Goal: Task Accomplishment & Management: Manage account settings

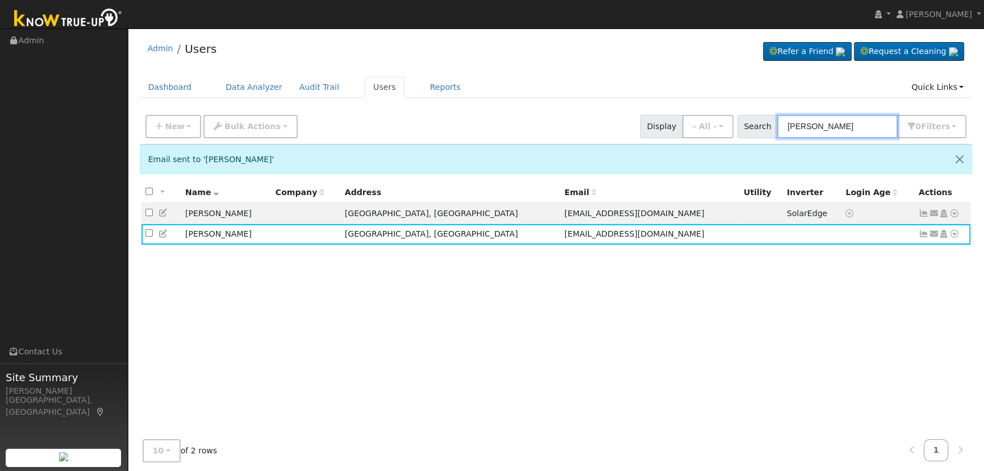
click at [855, 131] on input "[PERSON_NAME]" at bounding box center [837, 126] width 120 height 23
drag, startPoint x: 854, startPoint y: 129, endPoint x: 695, endPoint y: 112, distance: 160.0
click at [695, 112] on div "New Add User Quick Add Quick Connect Quick Convert Lead Bulk Actions Send Email…" at bounding box center [556, 124] width 826 height 27
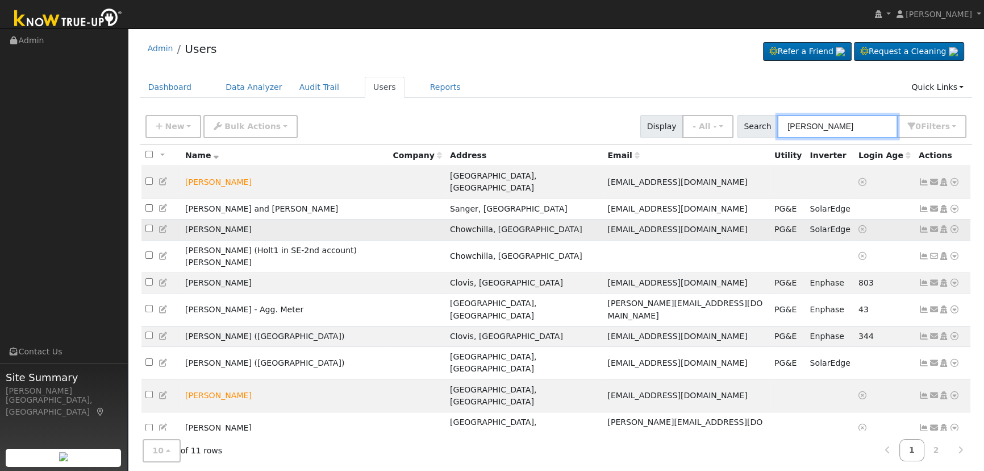
type input "[PERSON_NAME]"
click at [925, 225] on icon at bounding box center [924, 229] width 10 height 8
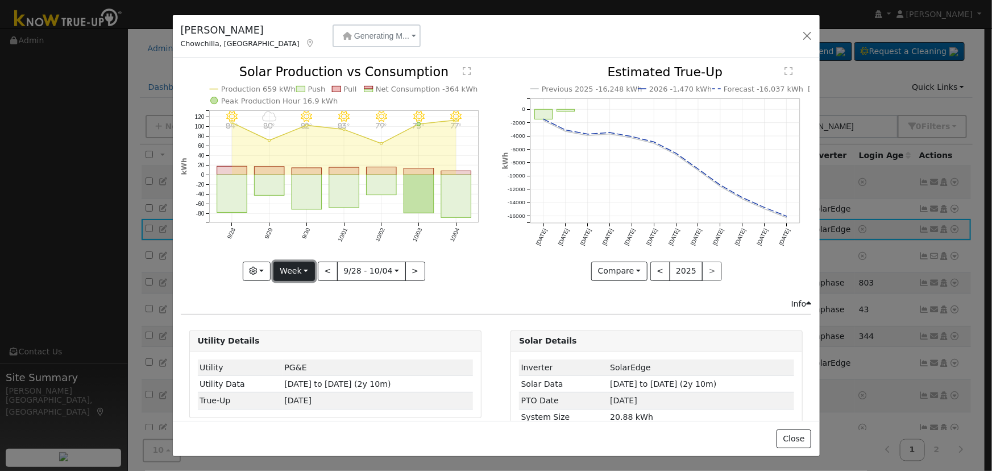
click at [289, 269] on button "Week" at bounding box center [293, 270] width 41 height 19
click at [305, 334] on link "Year" at bounding box center [313, 342] width 79 height 16
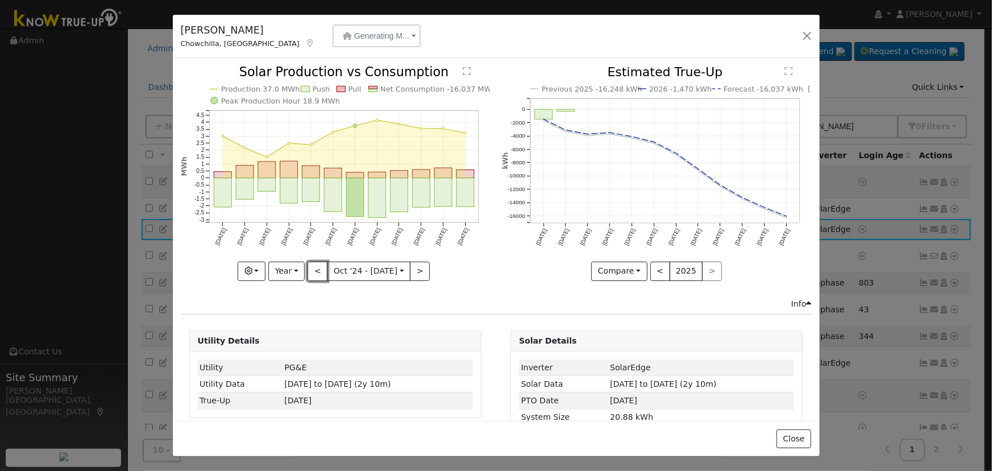
click at [312, 265] on button "<" at bounding box center [317, 270] width 20 height 19
type input "[DATE]"
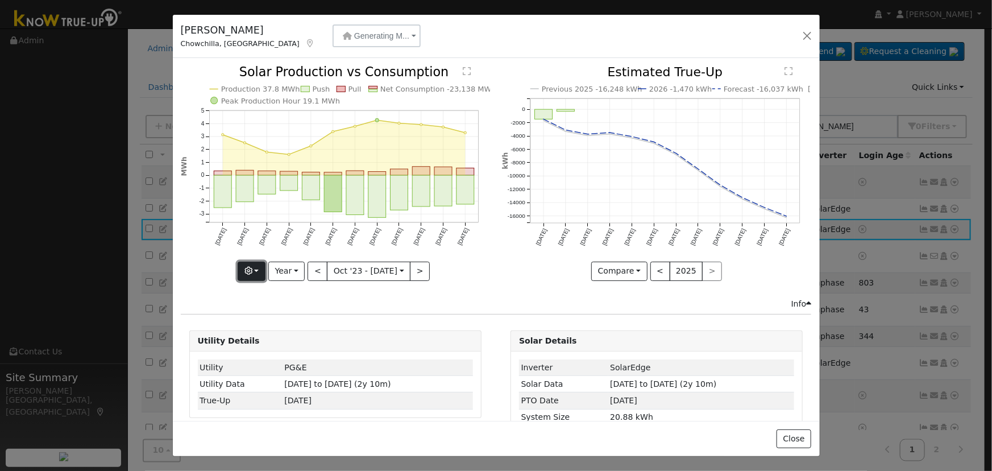
click at [260, 271] on button "button" at bounding box center [252, 270] width 28 height 19
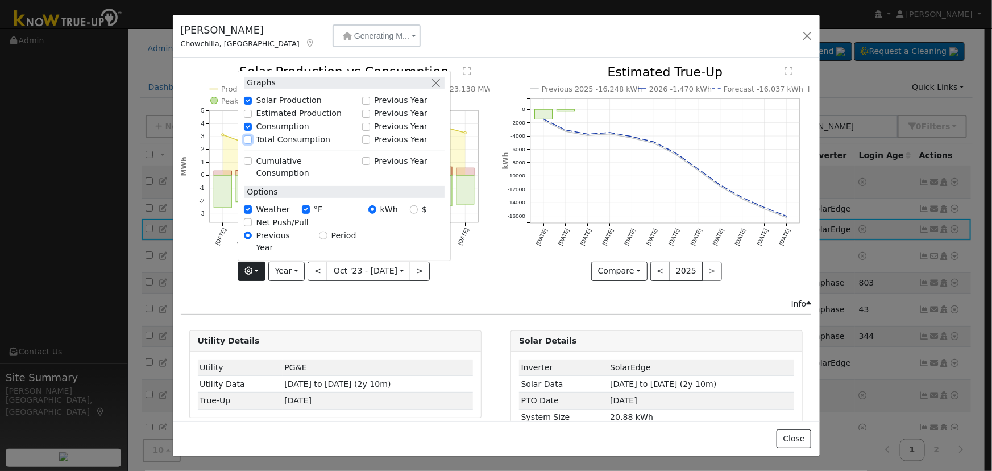
click at [249, 143] on input "Total Consumption" at bounding box center [248, 139] width 8 height 8
checkbox input "true"
click at [429, 89] on div "Graphs" at bounding box center [344, 83] width 201 height 12
click at [431, 89] on div "Graphs" at bounding box center [344, 83] width 201 height 12
click at [436, 89] on button "button" at bounding box center [436, 83] width 12 height 12
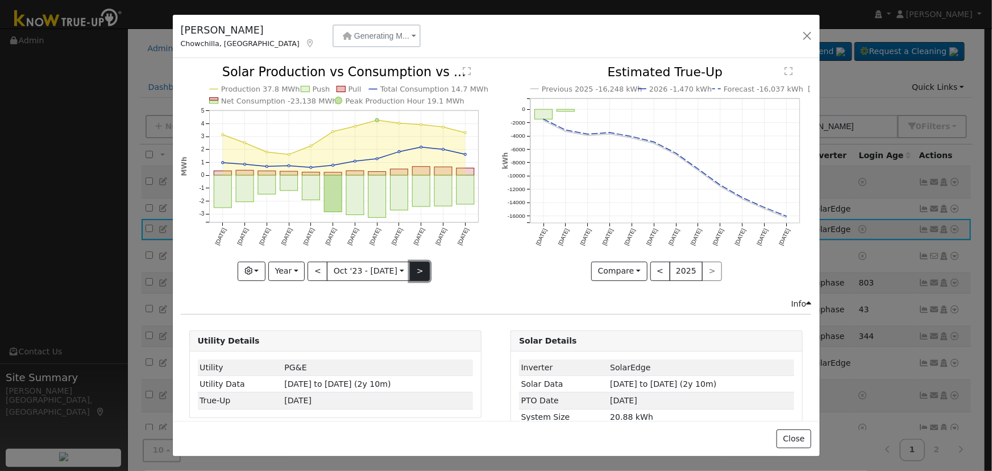
click at [412, 268] on button ">" at bounding box center [420, 270] width 20 height 19
type input "[DATE]"
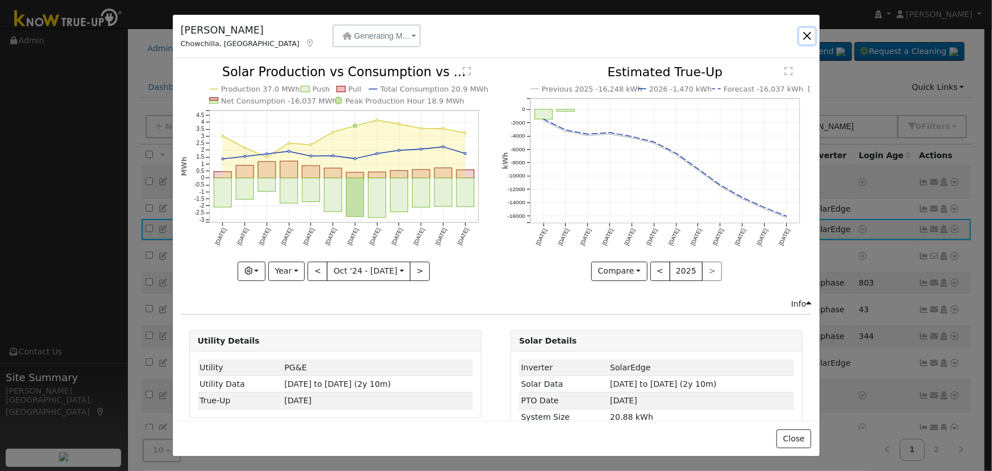
click at [805, 35] on button "button" at bounding box center [807, 36] width 16 height 16
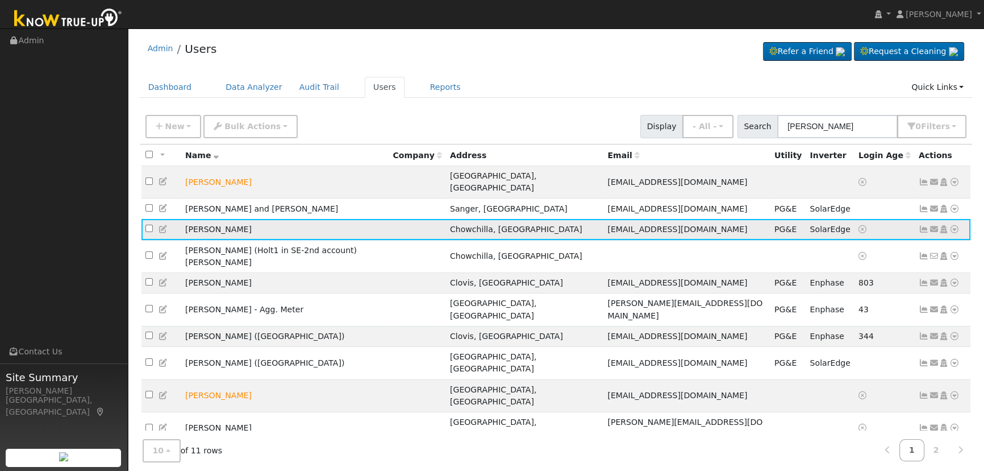
click at [934, 225] on icon at bounding box center [934, 229] width 10 height 8
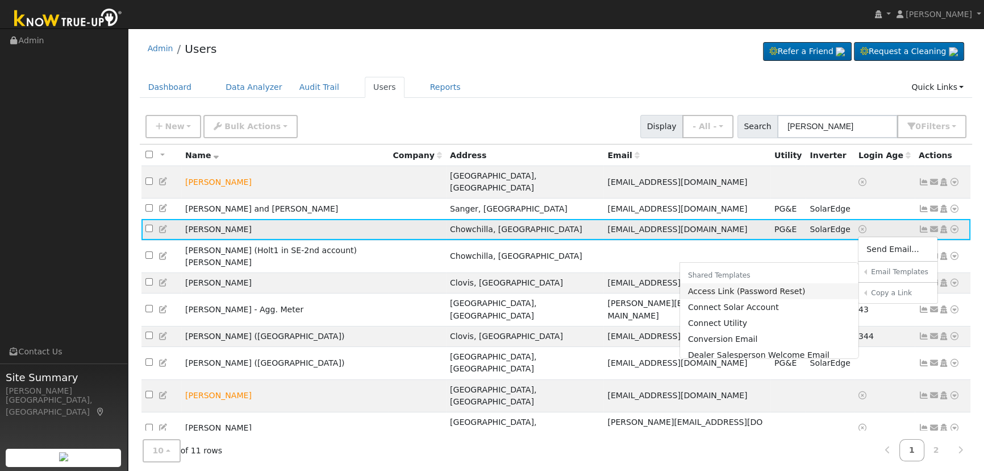
click at [803, 286] on link "Access Link (Password Reset)" at bounding box center [769, 291] width 179 height 16
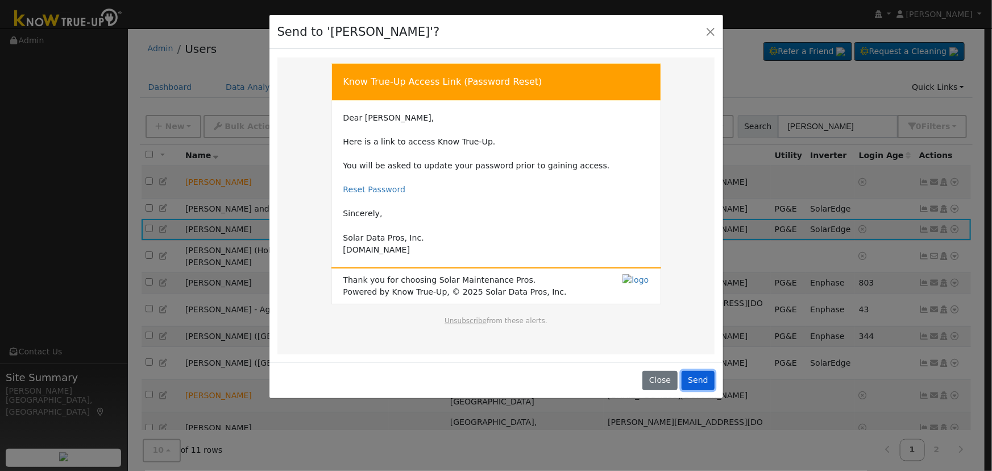
click at [689, 377] on button "Send" at bounding box center [698, 380] width 34 height 19
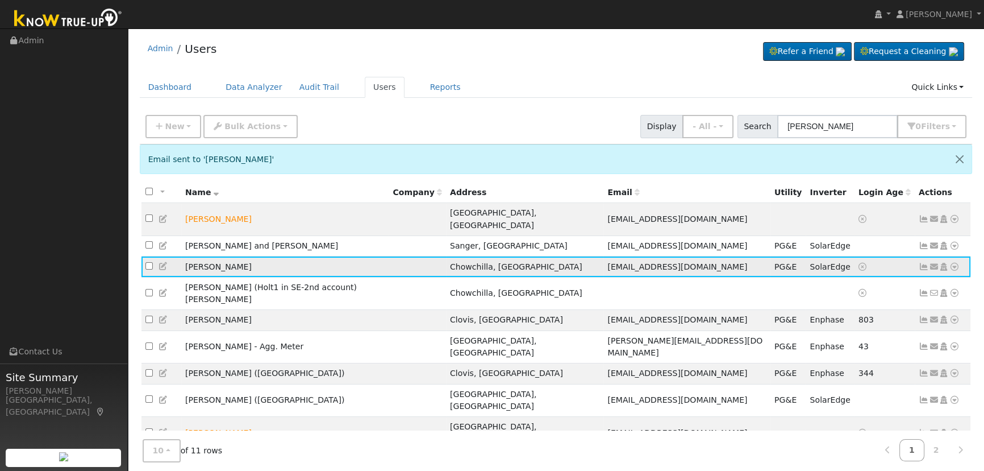
click at [921, 263] on icon at bounding box center [924, 267] width 10 height 8
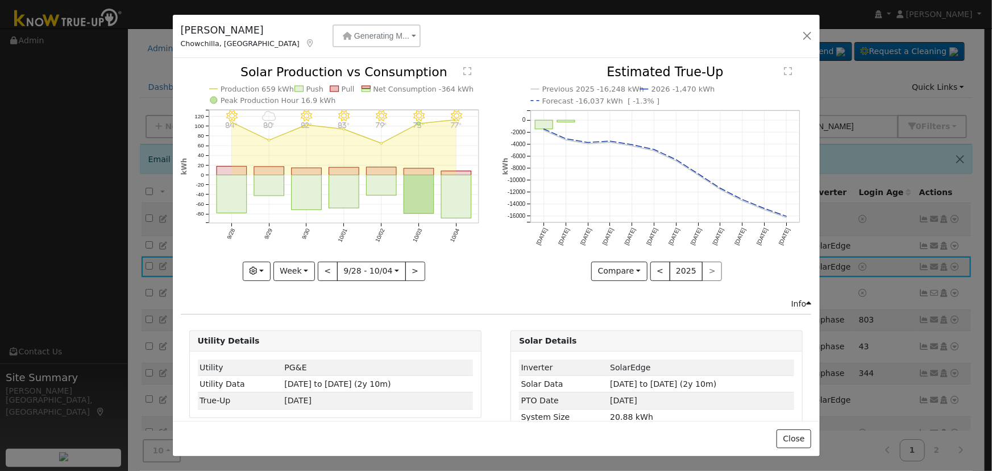
click at [797, 32] on div "[PERSON_NAME], CA Generating M... Aggregated Meter [STREET_ADDRESS] Generating …" at bounding box center [496, 37] width 647 height 44
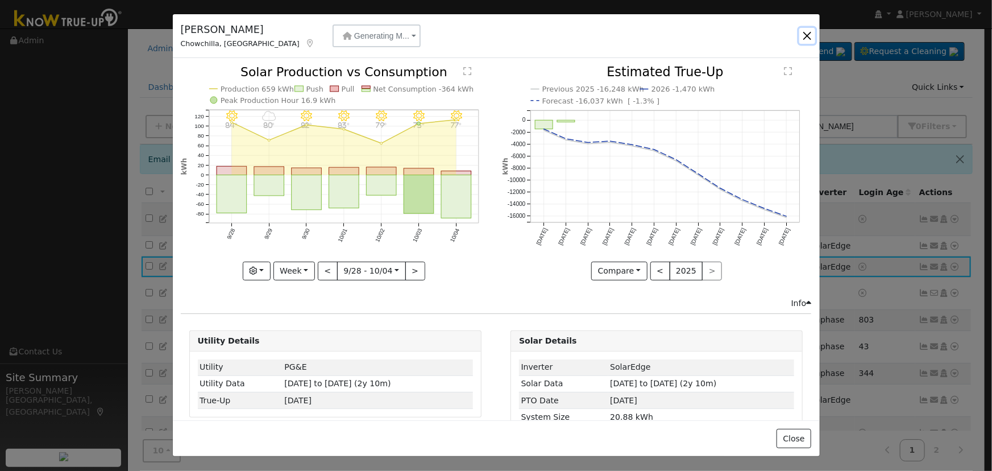
click at [806, 34] on button "button" at bounding box center [807, 36] width 16 height 16
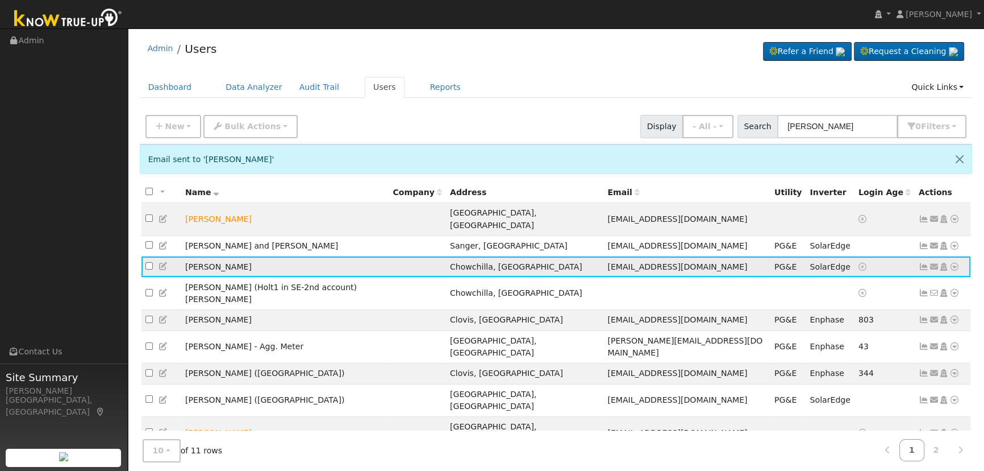
click at [921, 263] on icon at bounding box center [924, 267] width 10 height 8
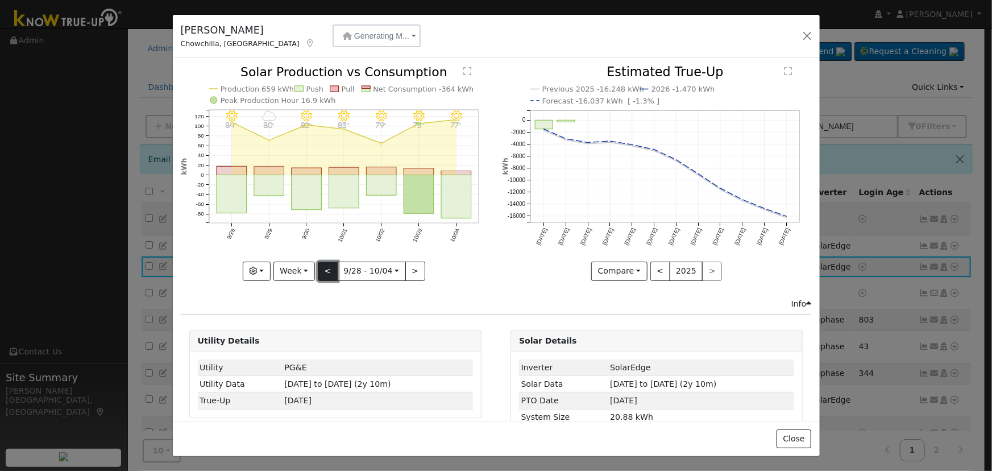
click at [330, 264] on button "<" at bounding box center [328, 270] width 20 height 19
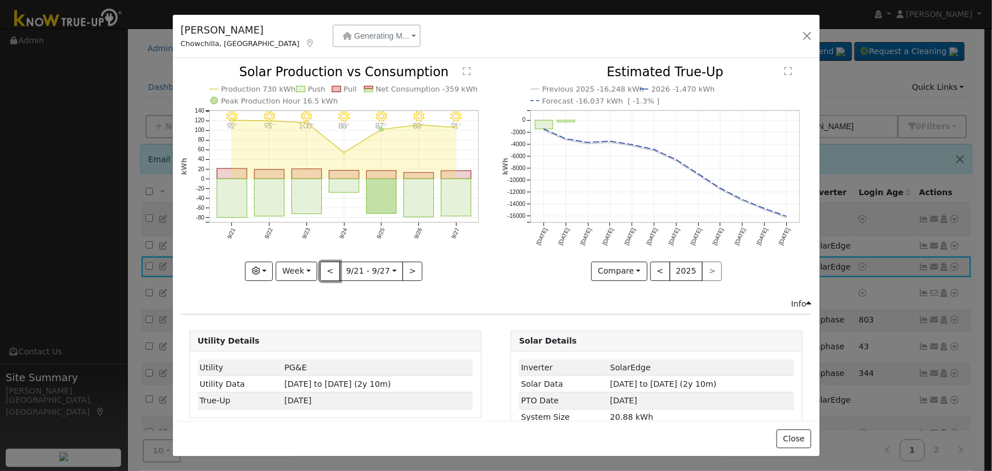
click at [330, 264] on button "<" at bounding box center [330, 270] width 20 height 19
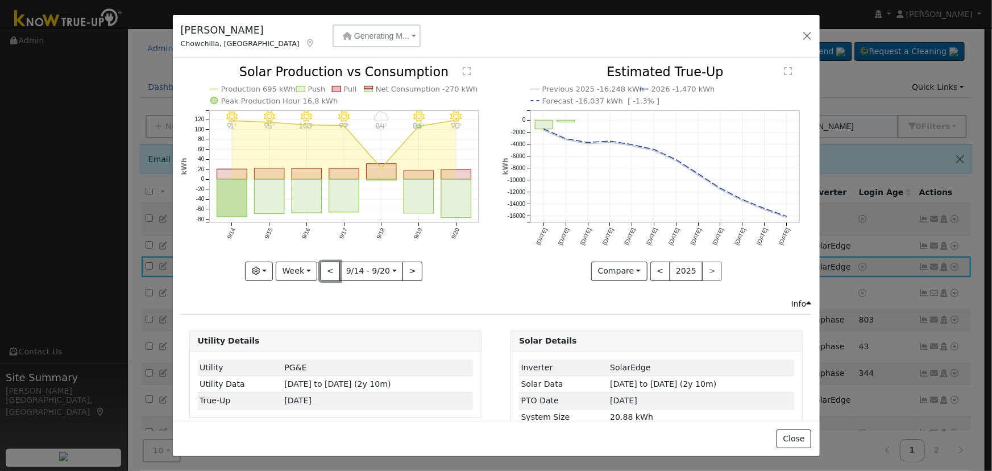
click at [330, 264] on button "<" at bounding box center [330, 270] width 20 height 19
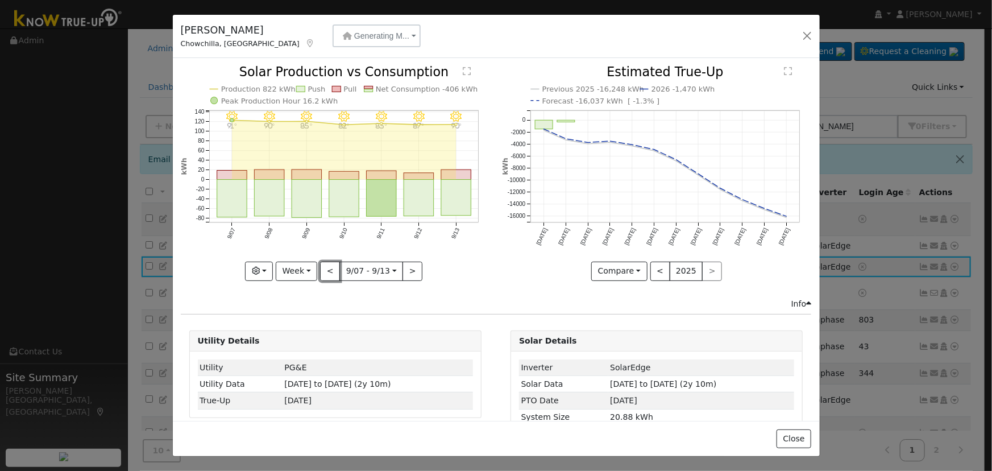
click at [330, 264] on button "<" at bounding box center [330, 270] width 20 height 19
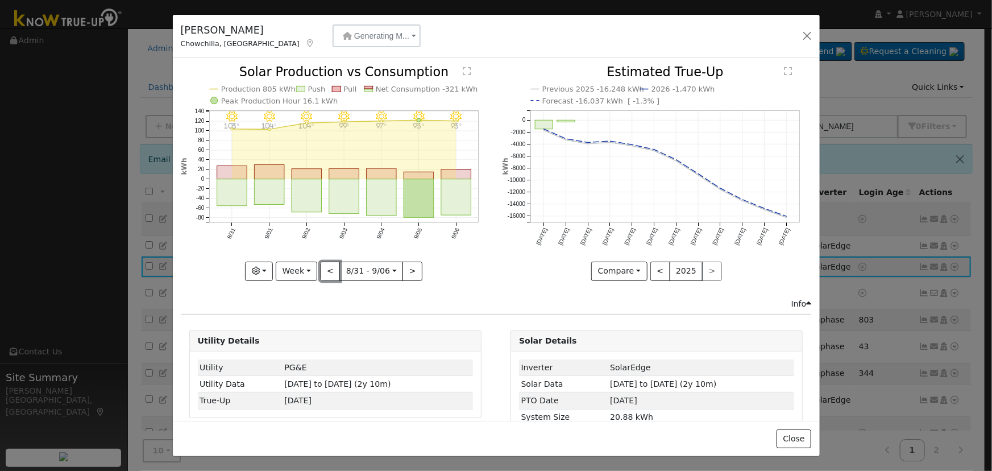
click at [330, 264] on button "<" at bounding box center [330, 270] width 20 height 19
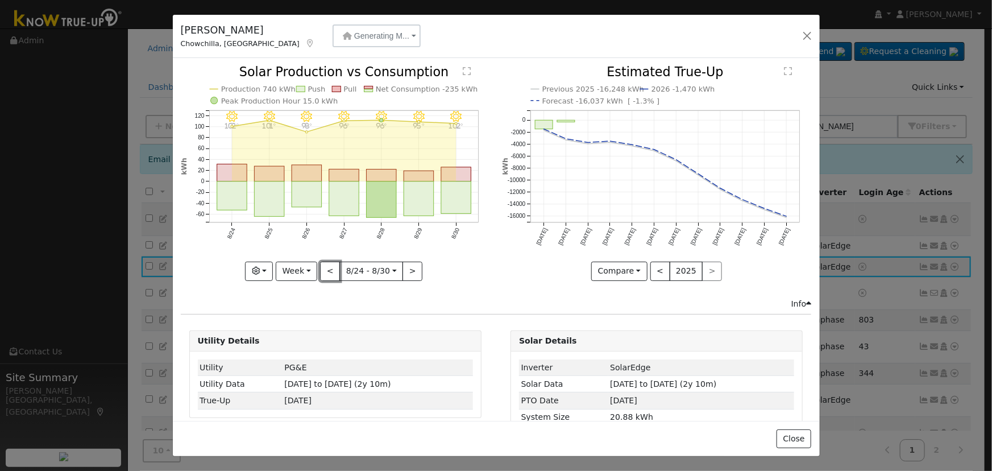
click at [330, 264] on button "<" at bounding box center [330, 270] width 20 height 19
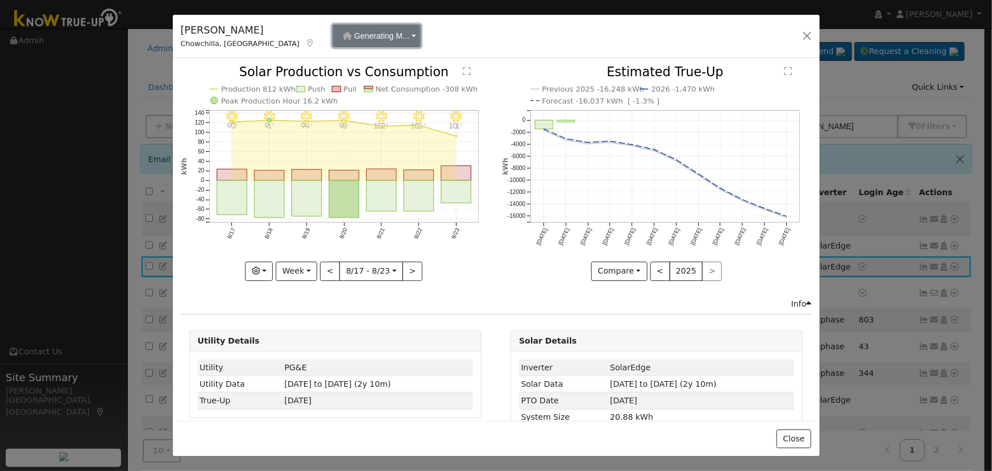
click at [338, 39] on button "Generating M..." at bounding box center [376, 35] width 88 height 23
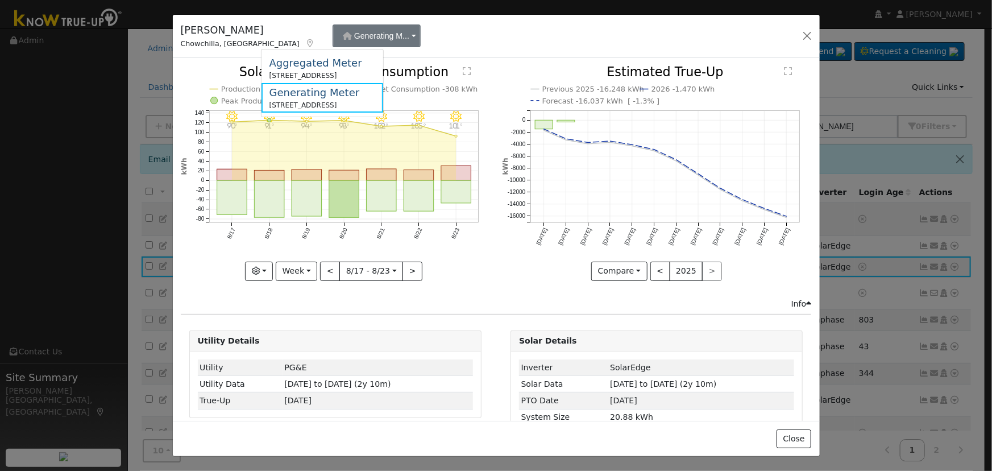
click at [328, 70] on div "Aggregated Meter" at bounding box center [315, 62] width 93 height 15
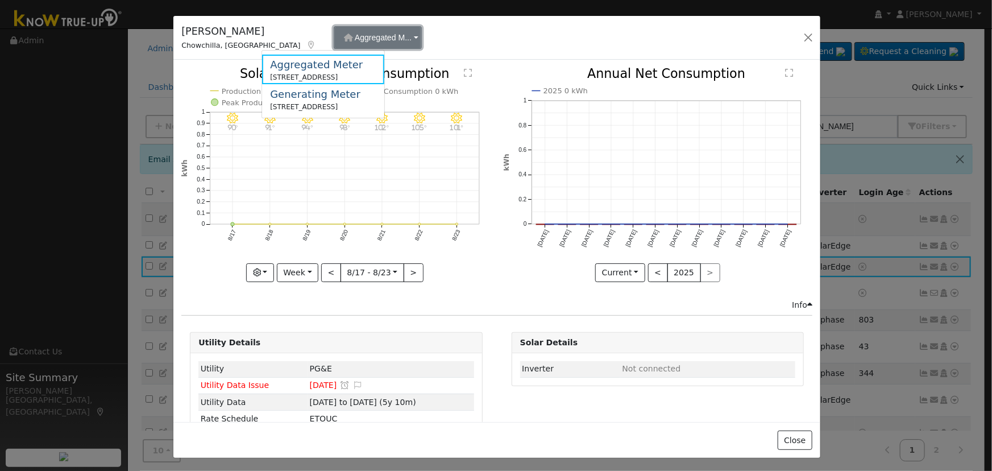
click at [355, 36] on span "Aggregated M..." at bounding box center [383, 37] width 57 height 9
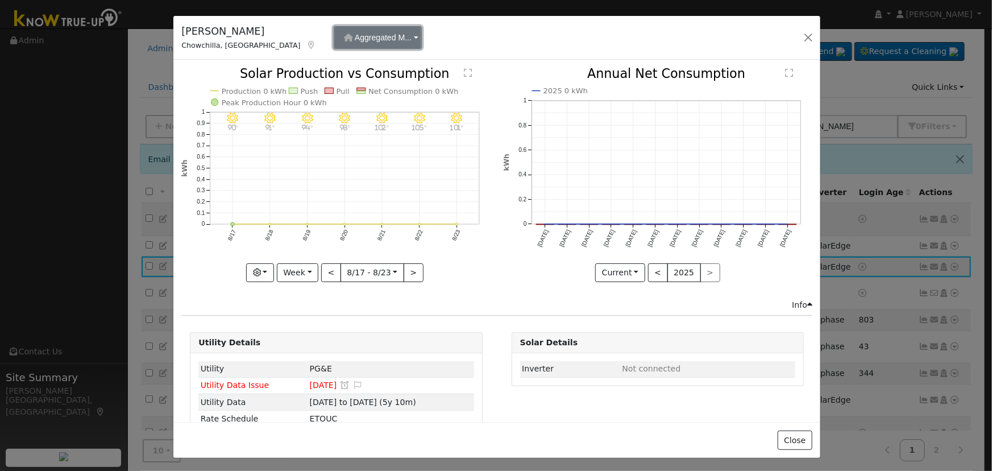
click at [355, 39] on span "Aggregated M..." at bounding box center [383, 37] width 57 height 9
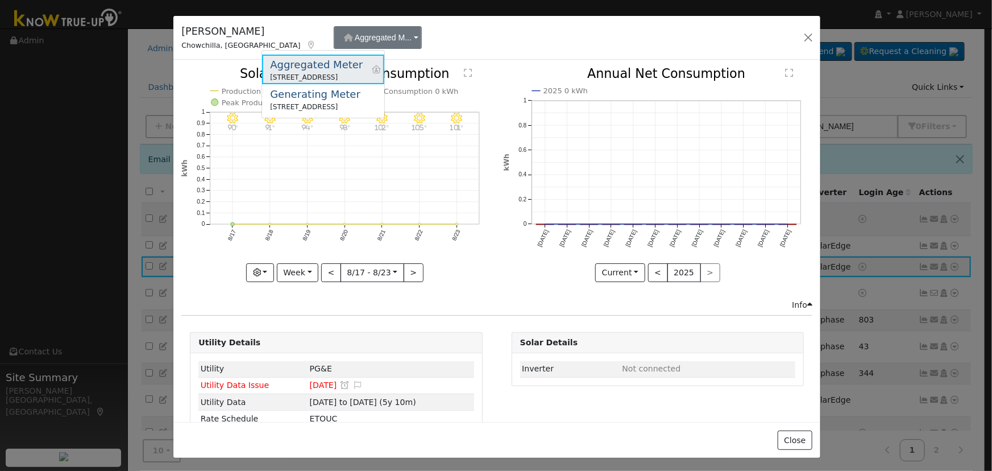
click at [315, 82] on div "[STREET_ADDRESS]" at bounding box center [316, 77] width 93 height 10
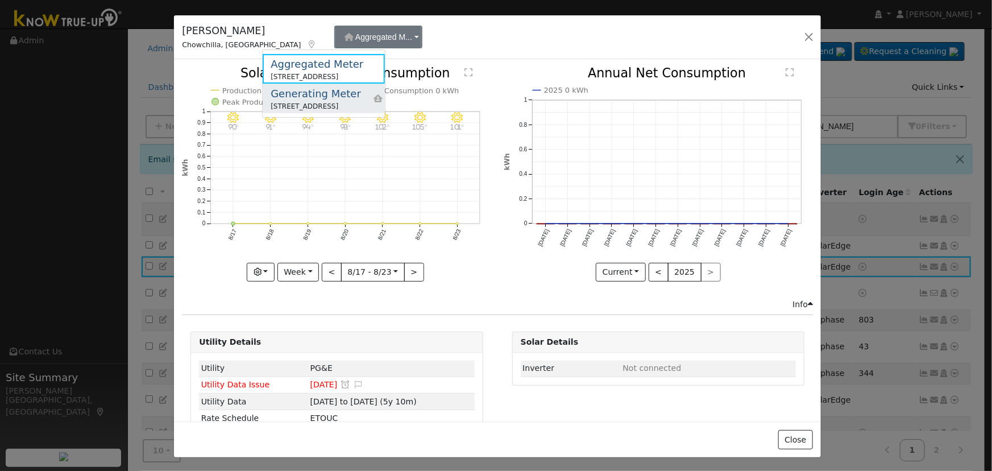
click at [322, 94] on div "Generating Meter" at bounding box center [316, 93] width 90 height 15
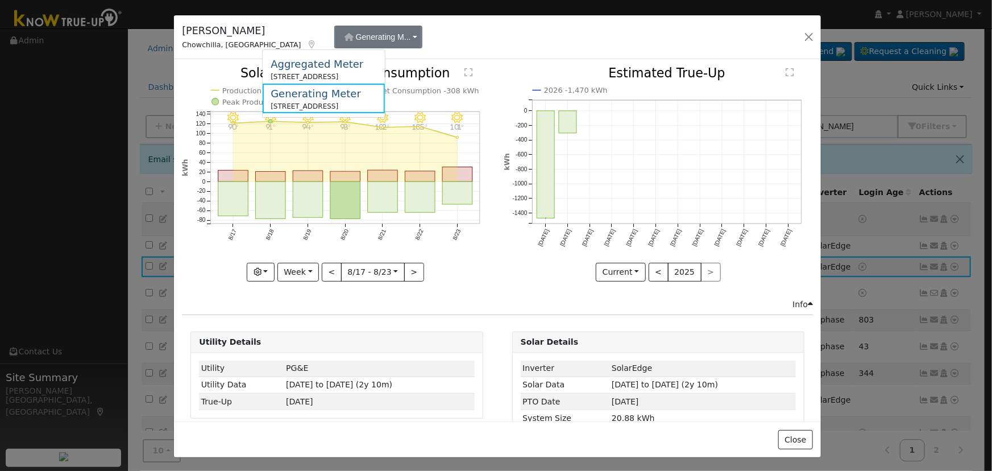
click at [486, 74] on icon "8/23 - MostlyClear 101° 8/22 - Clear 105° 8/21 - MostlyClear 102° 8/20 - Clear …" at bounding box center [336, 173] width 309 height 213
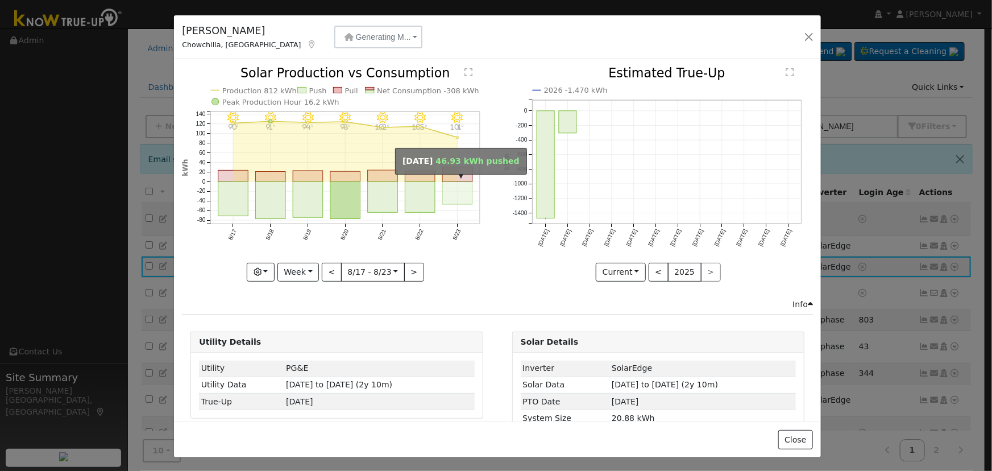
click at [451, 190] on rect "onclick=""" at bounding box center [458, 192] width 30 height 23
type input "[DATE]"
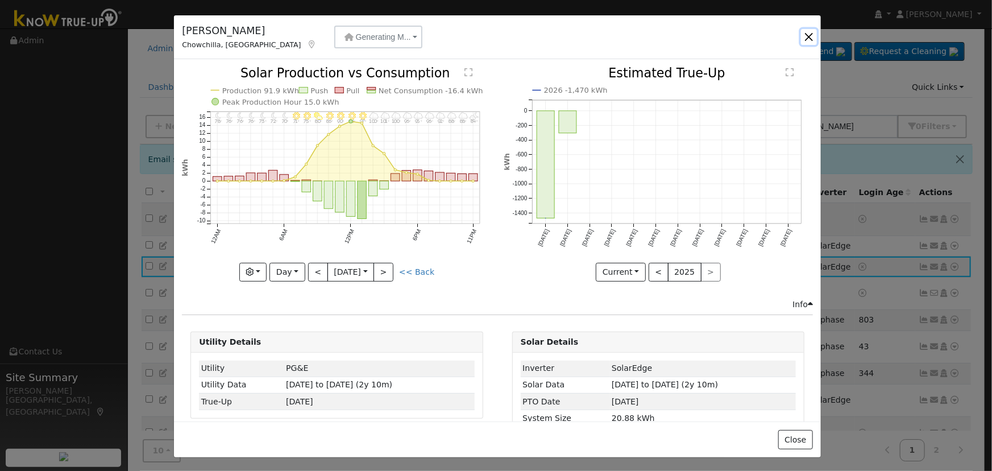
click at [807, 35] on button "button" at bounding box center [809, 37] width 16 height 16
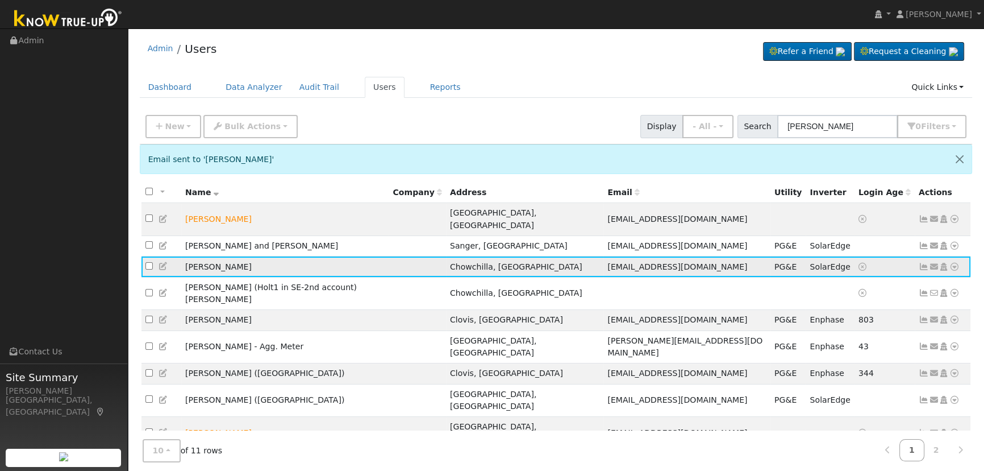
click at [165, 262] on icon at bounding box center [164, 266] width 10 height 8
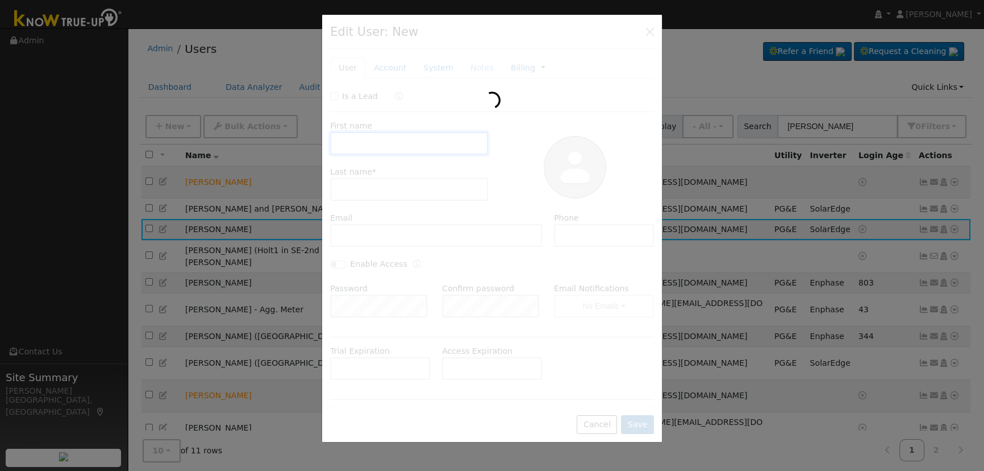
type input "[PERSON_NAME]"
type input "[EMAIL_ADDRESS][DOMAIN_NAME]"
type input "[PHONE_NUMBER]"
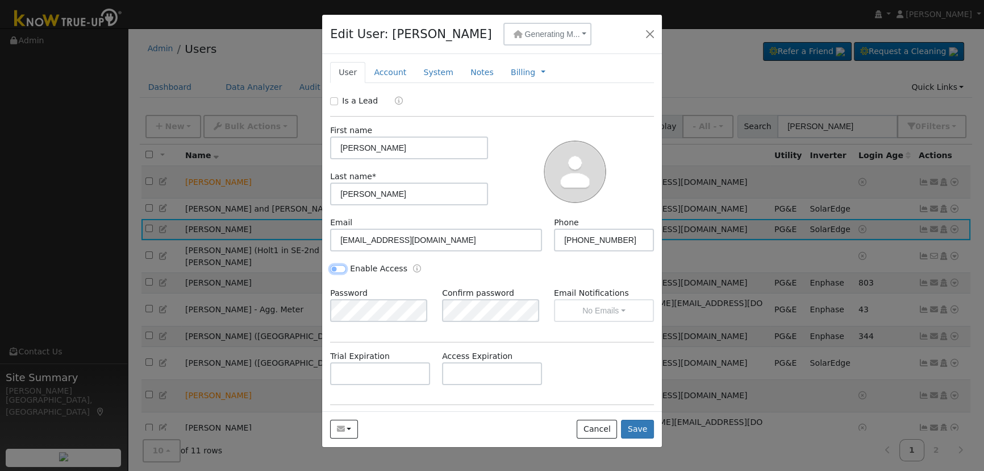
click at [338, 265] on input "Enable Access" at bounding box center [338, 269] width 16 height 8
checkbox input "true"
click at [607, 308] on button "No Emails" at bounding box center [604, 310] width 100 height 23
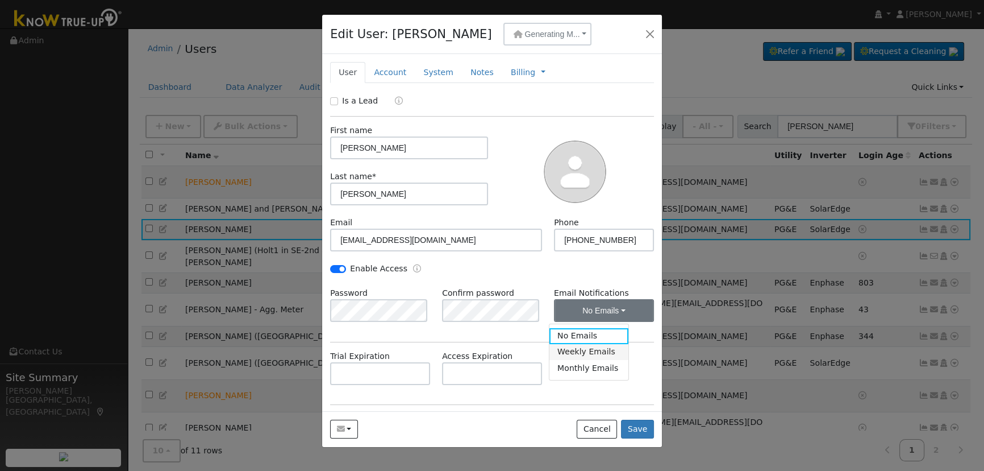
click at [575, 352] on link "Weekly Emails" at bounding box center [589, 352] width 79 height 16
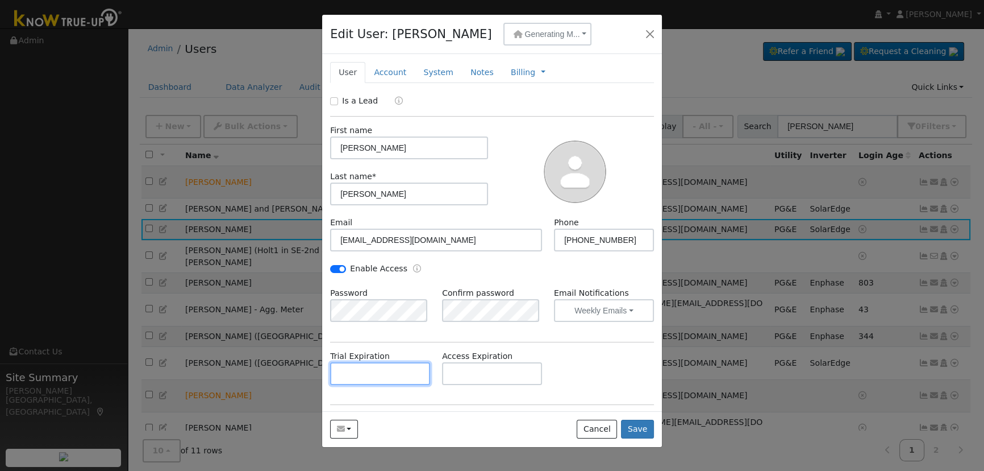
click at [404, 366] on input "text" at bounding box center [380, 373] width 100 height 23
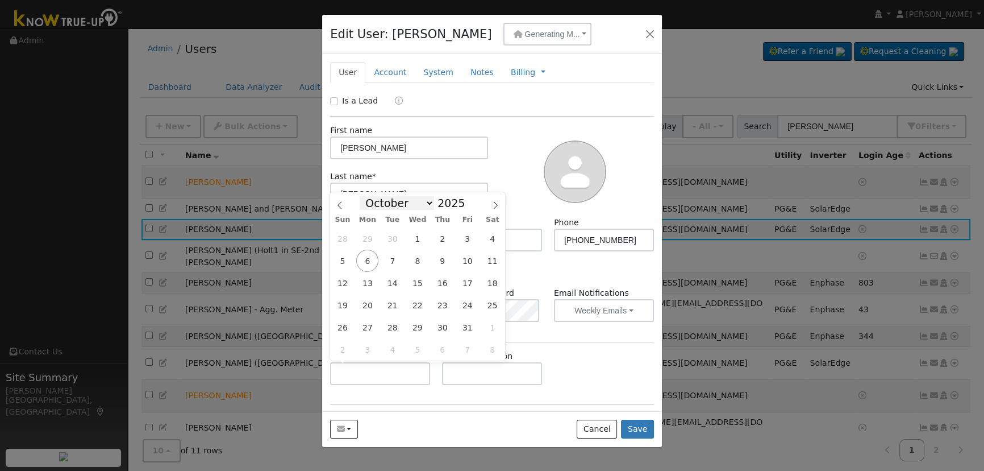
click at [427, 201] on select "January February March April May June July August September October November De…" at bounding box center [397, 203] width 74 height 14
select select "10"
click at [369, 196] on select "January February March April May June July August September October November De…" at bounding box center [397, 203] width 74 height 14
click at [442, 257] on span "6" at bounding box center [442, 260] width 22 height 22
type input "[DATE]"
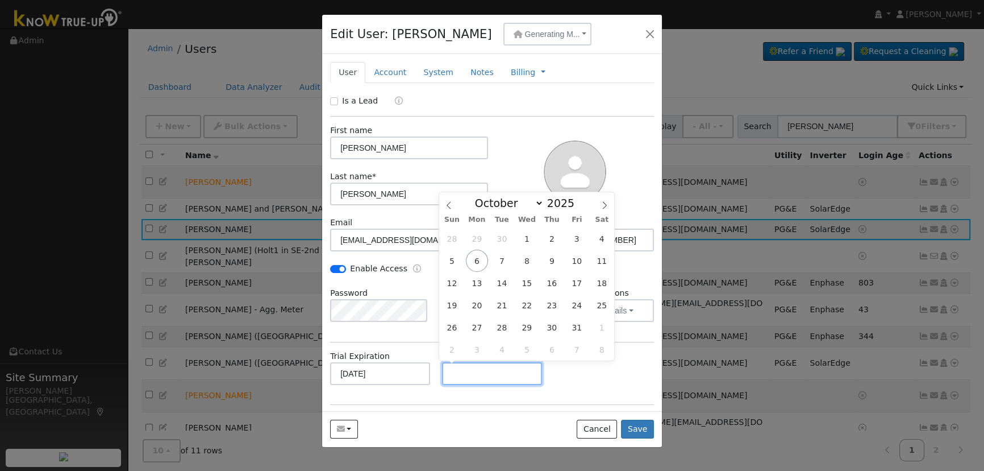
click at [510, 368] on input "text" at bounding box center [492, 373] width 100 height 23
click at [531, 202] on select "January February March April May June July August September October November De…" at bounding box center [506, 203] width 74 height 14
select select "10"
click at [479, 196] on select "January February March April May June July August September October November De…" at bounding box center [506, 203] width 74 height 14
click at [552, 260] on span "6" at bounding box center [552, 260] width 22 height 22
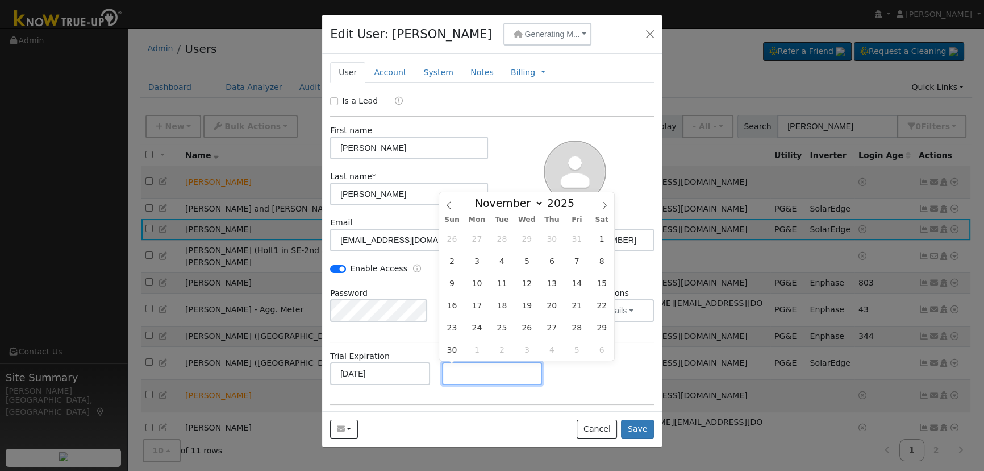
type input "[DATE]"
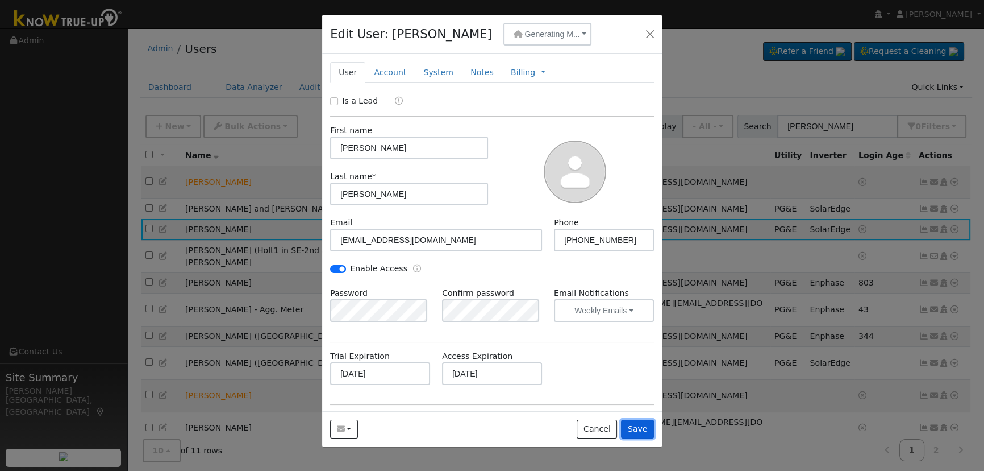
click at [642, 430] on button "Save" at bounding box center [637, 428] width 33 height 19
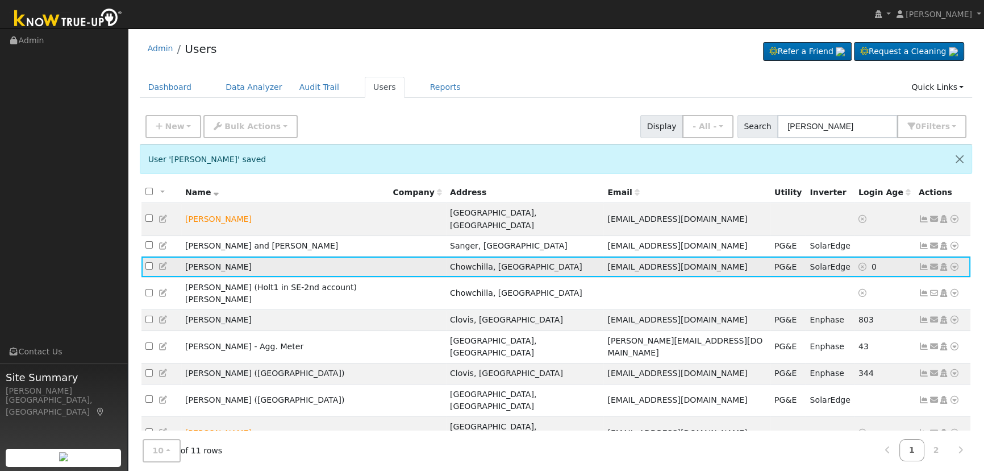
click at [923, 263] on icon at bounding box center [924, 267] width 10 height 8
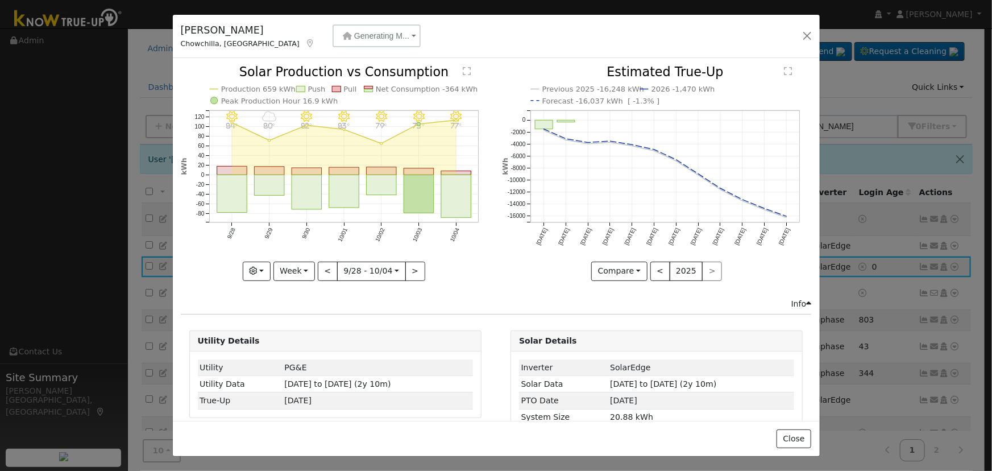
click at [449, 168] on icon "10/04 - MostlyClear 77° 10/03 - MostlyClear 75° 10/02 - MostlyClear 79° 10/01 -…" at bounding box center [335, 172] width 309 height 213
click at [450, 171] on rect "onclick=""" at bounding box center [456, 173] width 30 height 4
type input "[DATE]"
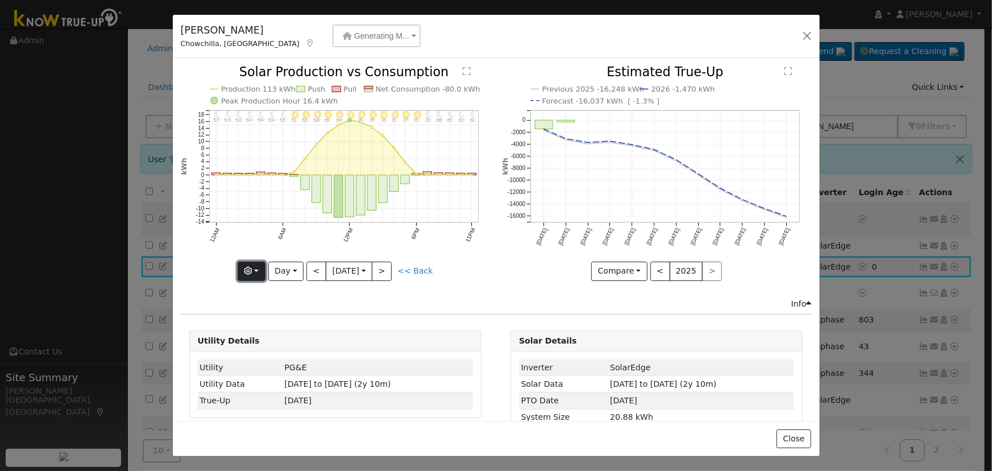
click at [256, 265] on button "button" at bounding box center [252, 270] width 28 height 19
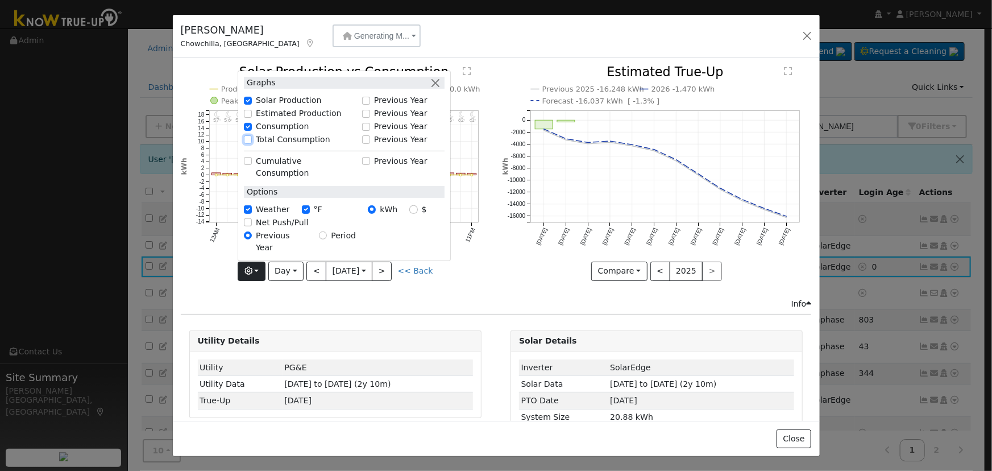
click at [245, 143] on input "Total Consumption" at bounding box center [248, 139] width 8 height 8
checkbox input "true"
click at [439, 89] on button "button" at bounding box center [436, 83] width 12 height 12
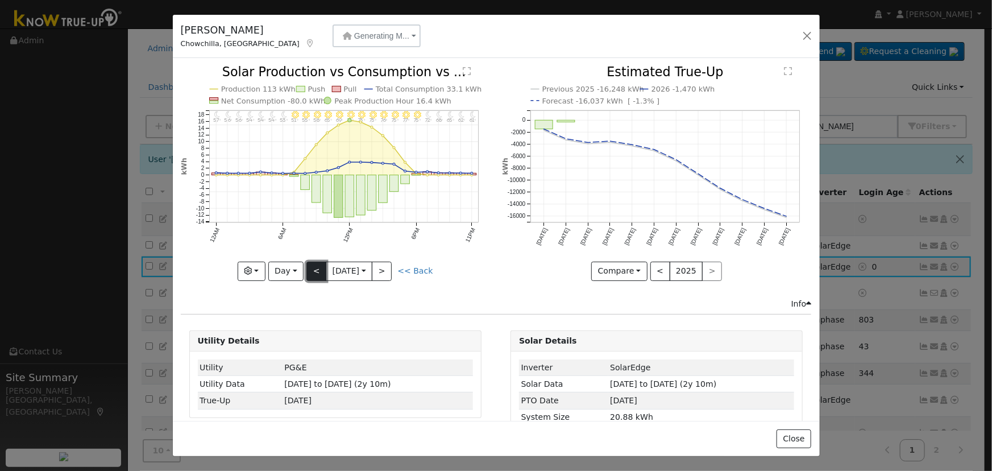
click at [314, 268] on button "<" at bounding box center [316, 270] width 20 height 19
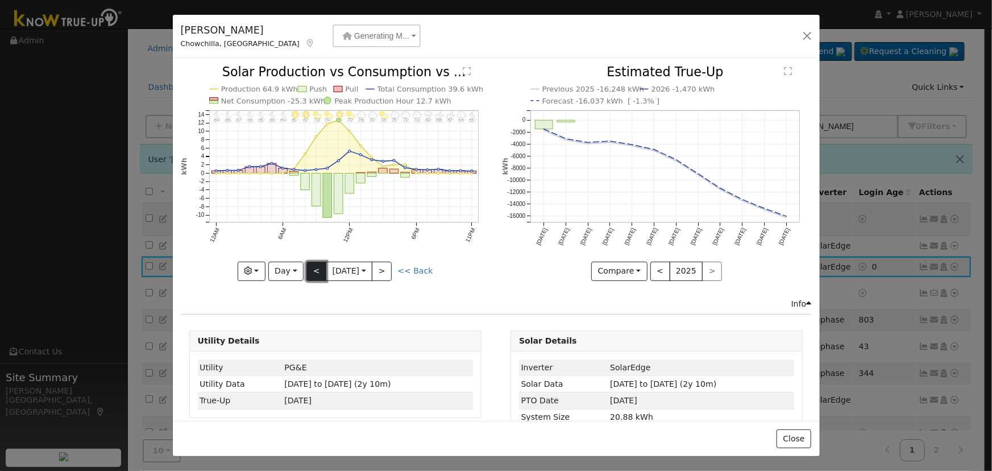
click at [311, 264] on button "<" at bounding box center [316, 270] width 20 height 19
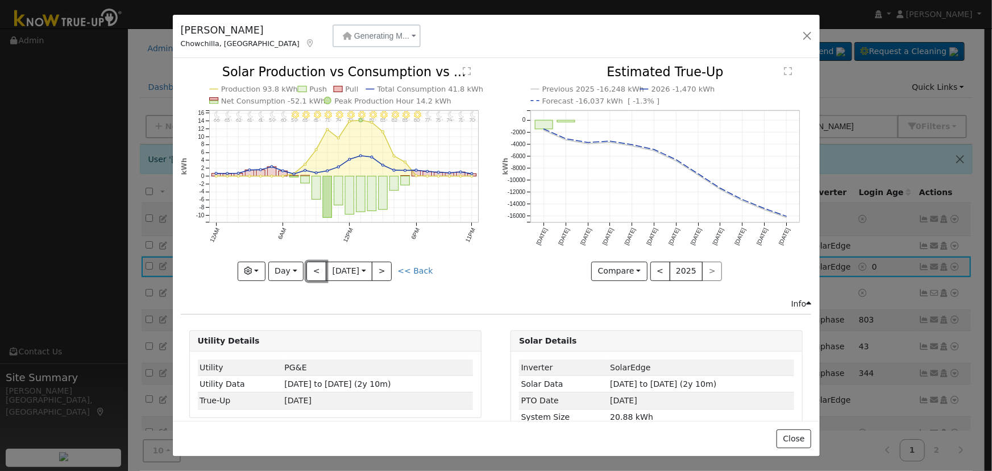
click at [311, 265] on button "<" at bounding box center [316, 270] width 20 height 19
click at [313, 265] on button "<" at bounding box center [316, 270] width 20 height 19
click at [310, 261] on button "<" at bounding box center [316, 270] width 20 height 19
click at [308, 262] on button "<" at bounding box center [316, 270] width 20 height 19
click at [311, 265] on button "<" at bounding box center [316, 270] width 20 height 19
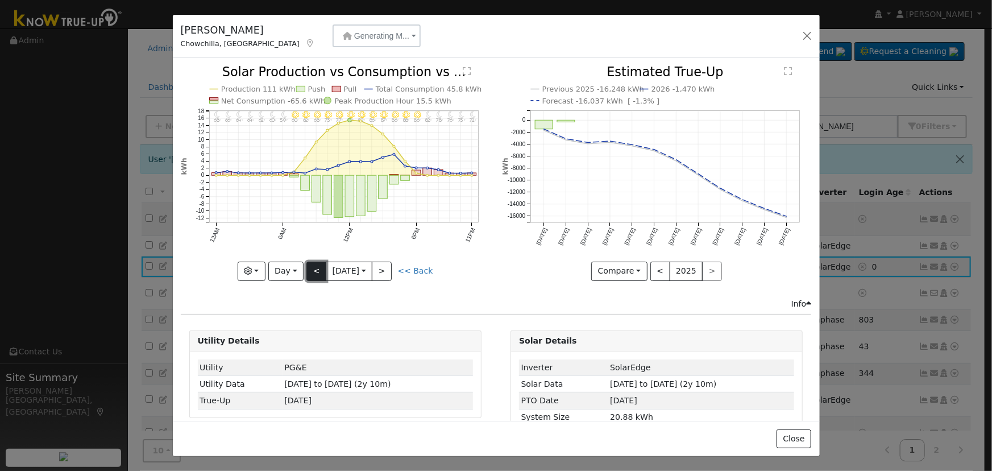
click at [311, 265] on button "<" at bounding box center [316, 270] width 20 height 19
click at [309, 262] on button "<" at bounding box center [316, 270] width 20 height 19
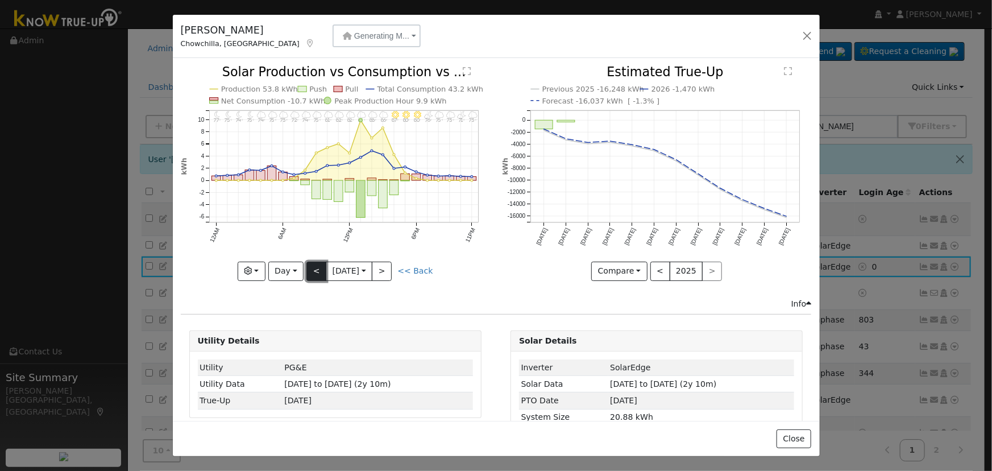
click at [318, 268] on button "<" at bounding box center [316, 270] width 20 height 19
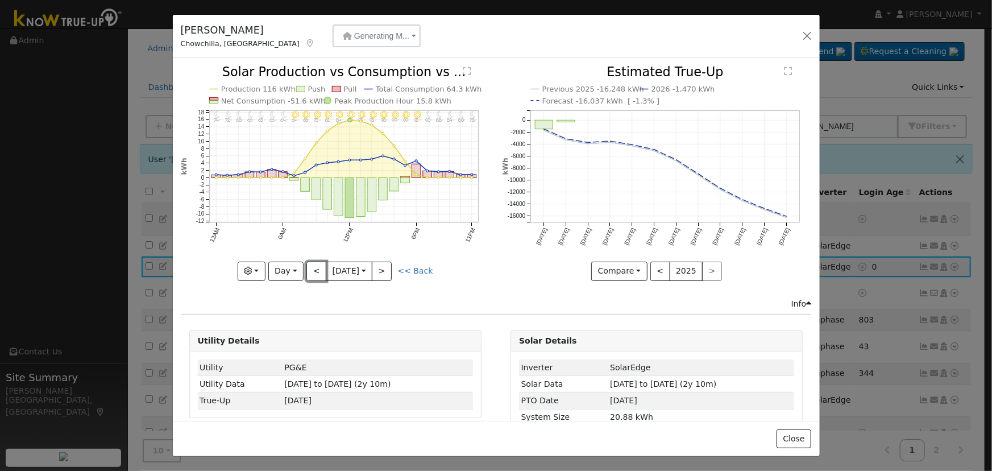
click at [318, 268] on button "<" at bounding box center [316, 270] width 20 height 19
click at [280, 264] on button "Day" at bounding box center [285, 270] width 35 height 19
drag, startPoint x: 290, startPoint y: 333, endPoint x: 285, endPoint y: 324, distance: 10.4
click at [290, 334] on link "Year" at bounding box center [308, 342] width 79 height 16
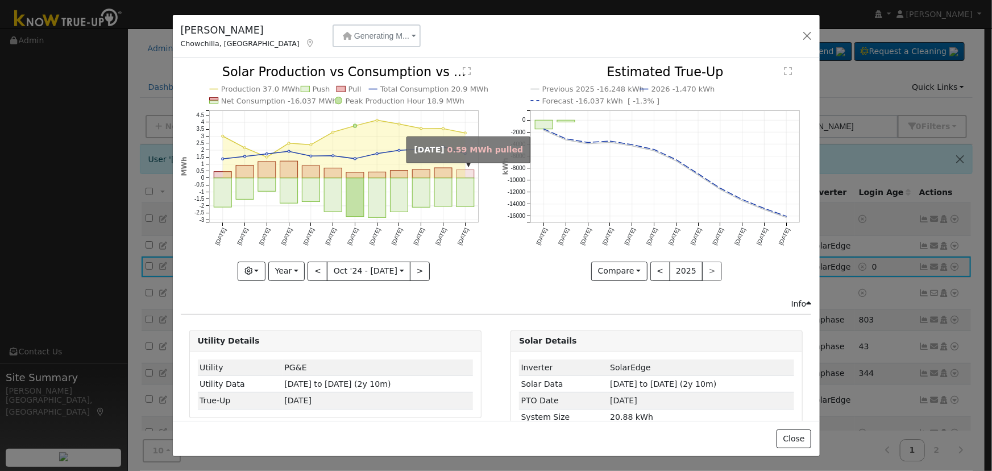
click at [460, 173] on rect "onclick=""" at bounding box center [465, 174] width 18 height 8
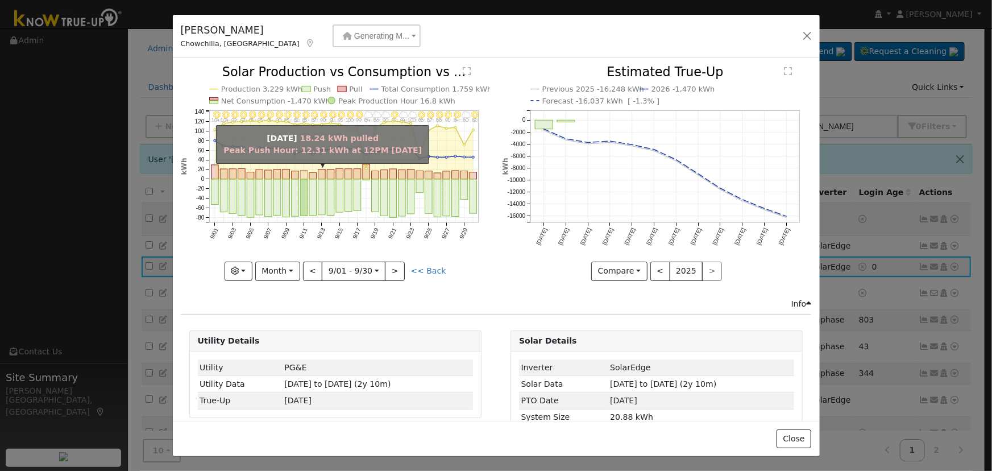
click at [300, 170] on rect "onclick=""" at bounding box center [303, 174] width 7 height 9
type input "[DATE]"
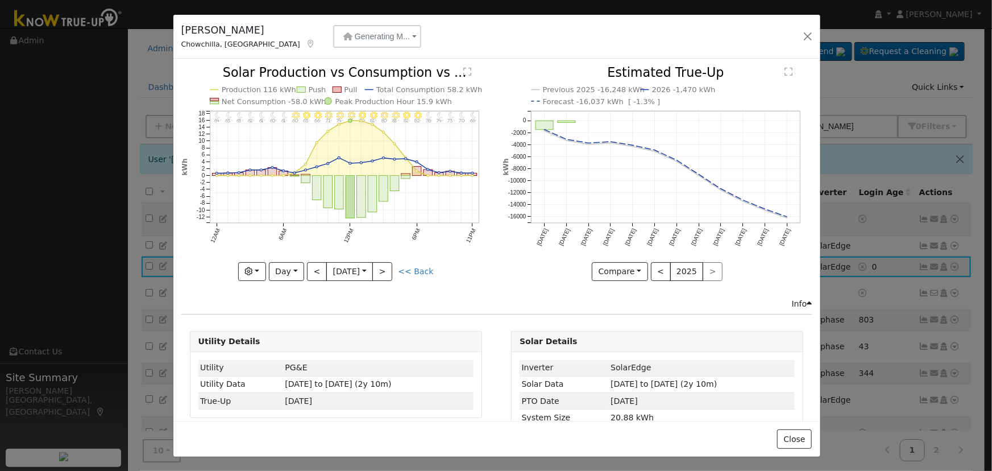
click at [798, 33] on div "[PERSON_NAME], CA Generating M... Aggregated Meter [STREET_ADDRESS] Generating …" at bounding box center [496, 37] width 647 height 44
click at [804, 33] on button "button" at bounding box center [808, 36] width 16 height 16
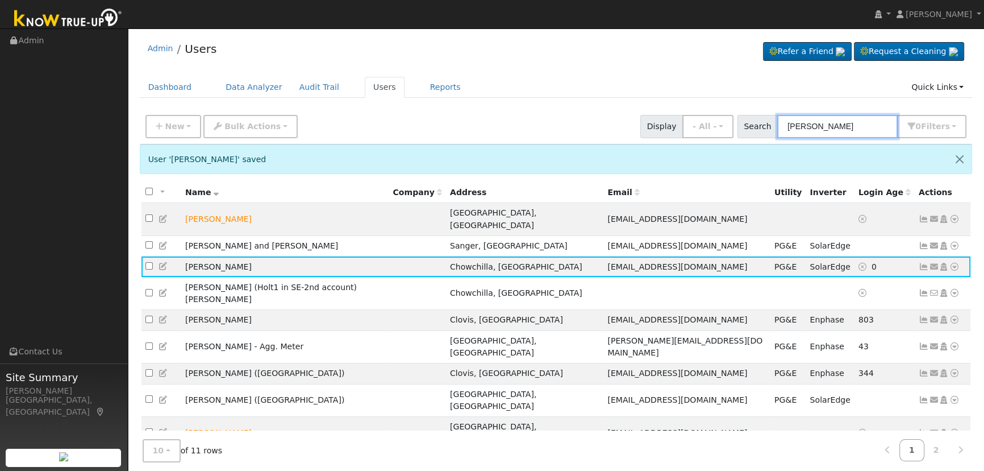
drag, startPoint x: 820, startPoint y: 124, endPoint x: 773, endPoint y: 111, distance: 48.3
click at [773, 111] on div "New Add User Quick Add Quick Connect Quick Convert Lead Bulk Actions Send Email…" at bounding box center [556, 124] width 826 height 27
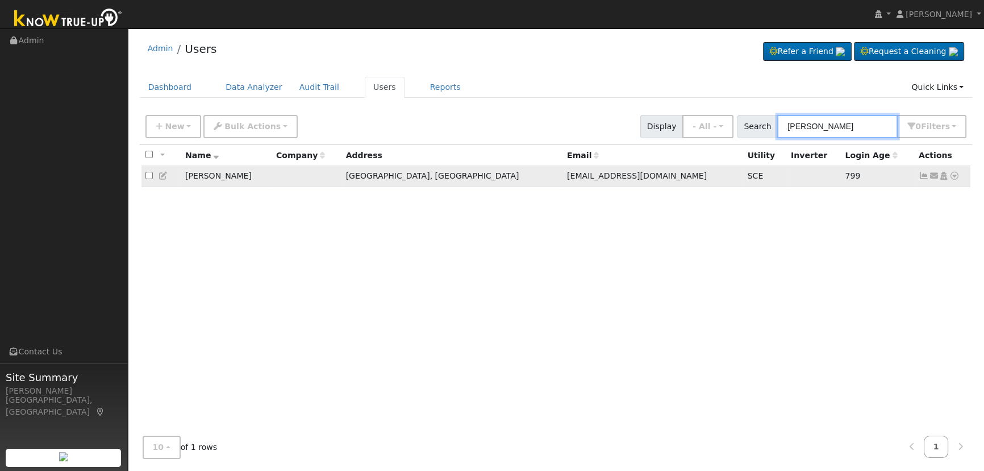
type input "[PERSON_NAME]"
click at [925, 174] on icon at bounding box center [924, 176] width 10 height 8
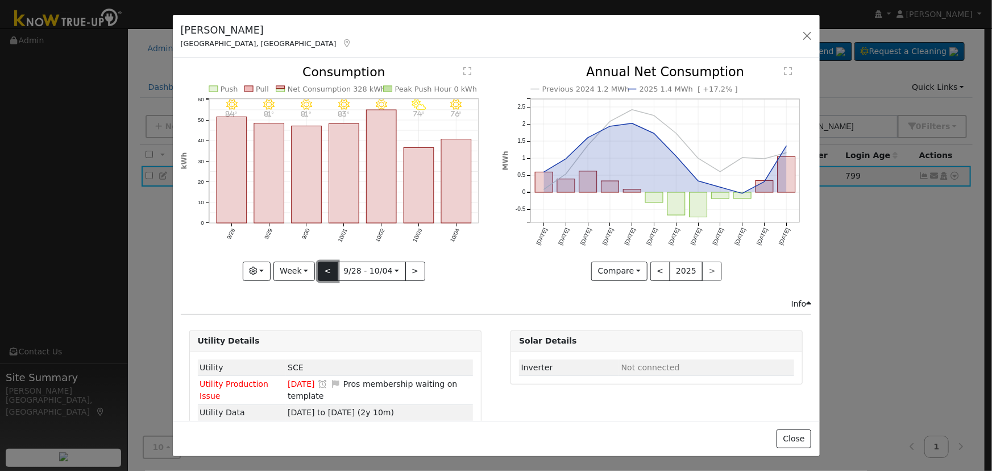
click at [330, 267] on button "<" at bounding box center [328, 270] width 20 height 19
click at [330, 267] on button "<" at bounding box center [330, 270] width 20 height 19
type input "[DATE]"
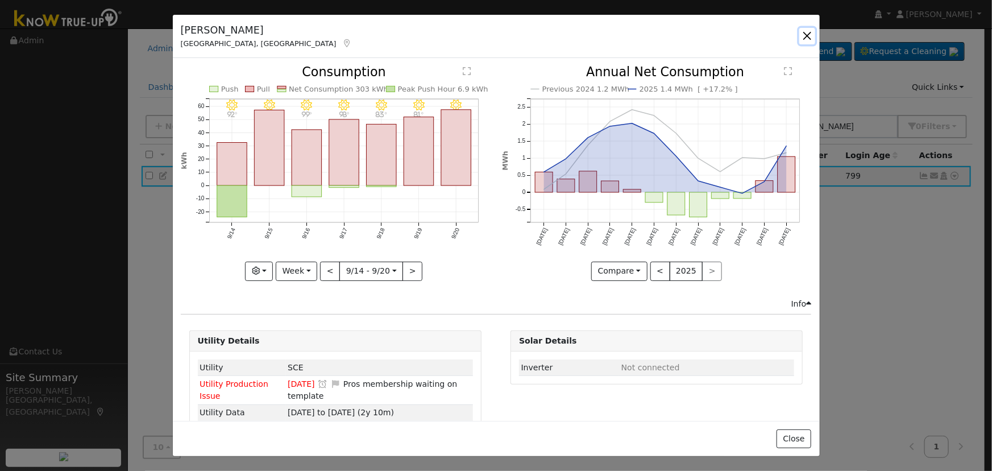
click at [805, 42] on button "button" at bounding box center [807, 36] width 16 height 16
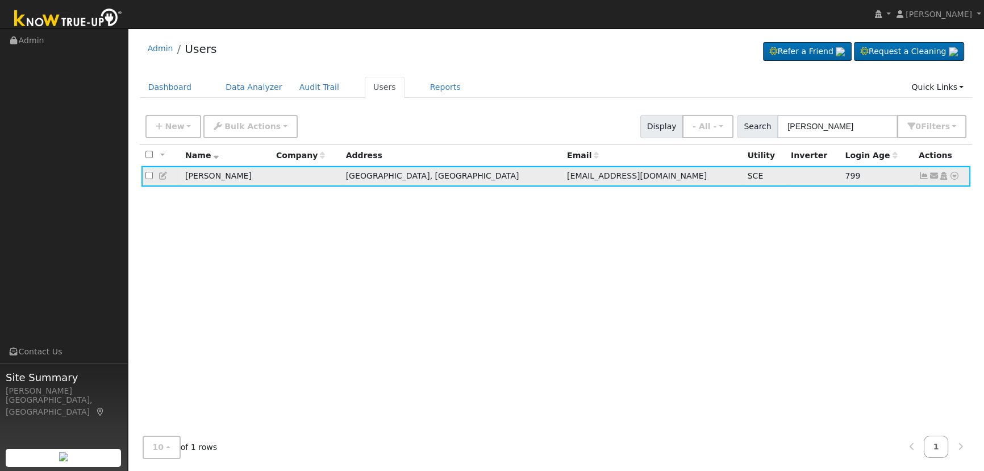
click at [922, 176] on icon at bounding box center [924, 176] width 10 height 8
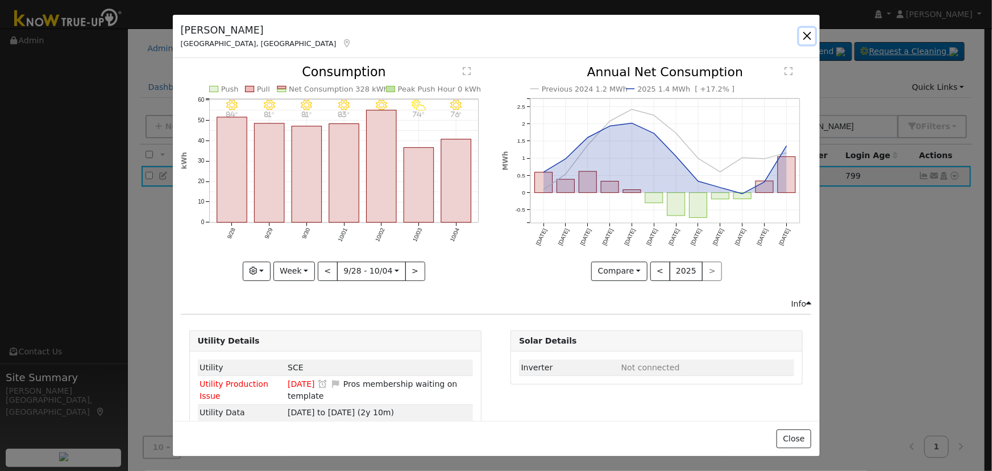
drag, startPoint x: 809, startPoint y: 38, endPoint x: 864, endPoint y: 60, distance: 59.9
click at [809, 38] on button "button" at bounding box center [807, 36] width 16 height 16
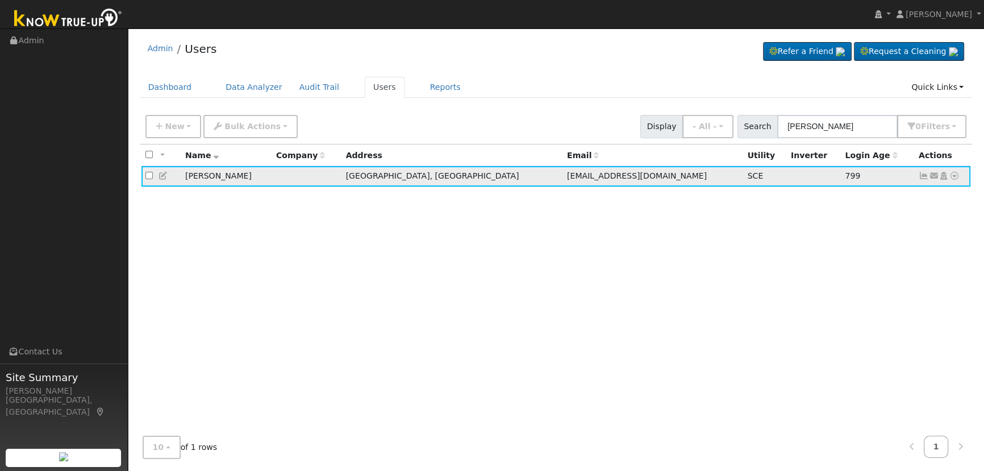
click at [950, 173] on icon at bounding box center [955, 176] width 10 height 8
drag, startPoint x: 939, startPoint y: 200, endPoint x: 933, endPoint y: 199, distance: 6.4
click at [939, 199] on link "Data Analyzer" at bounding box center [917, 196] width 82 height 16
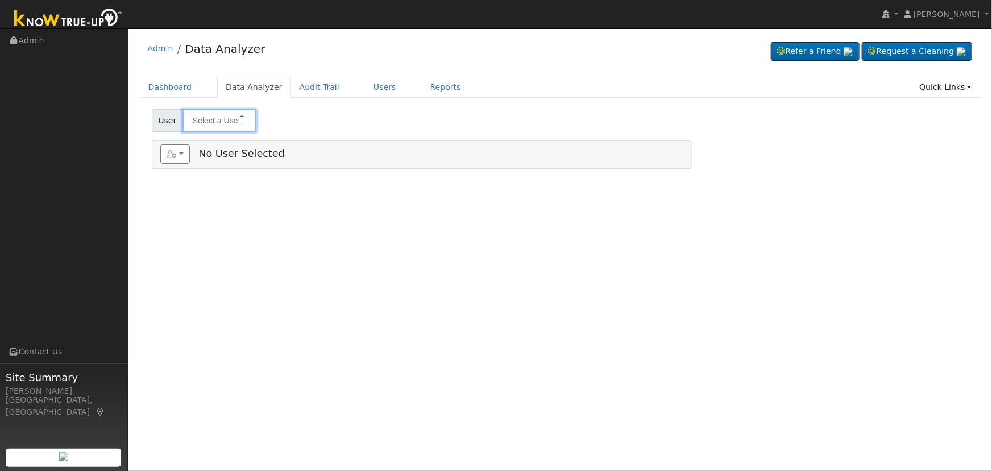
type input "[PERSON_NAME]"
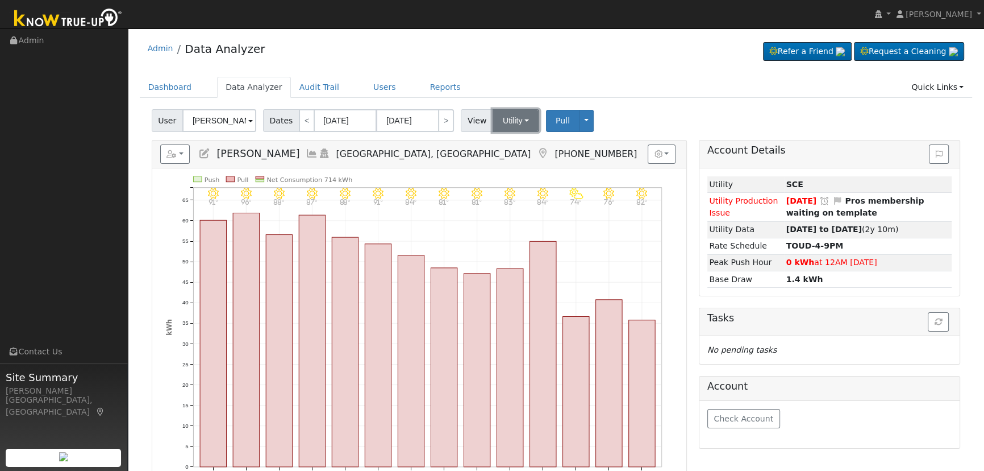
click at [512, 120] on button "Utility" at bounding box center [516, 120] width 47 height 23
drag, startPoint x: 511, startPoint y: 159, endPoint x: 521, endPoint y: 138, distance: 23.4
click at [510, 159] on link "Solar" at bounding box center [530, 162] width 79 height 16
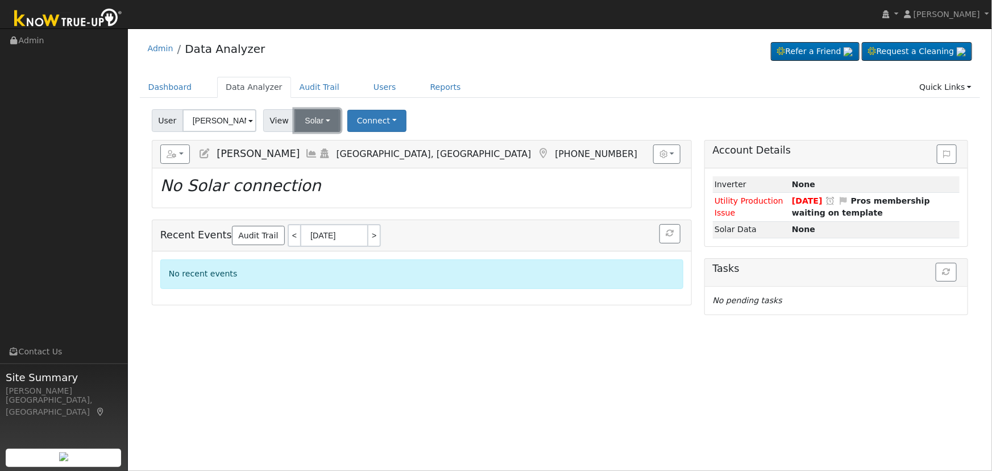
click at [305, 118] on button "Solar" at bounding box center [316, 120] width 45 height 23
click at [330, 145] on link "Utility" at bounding box center [332, 146] width 79 height 16
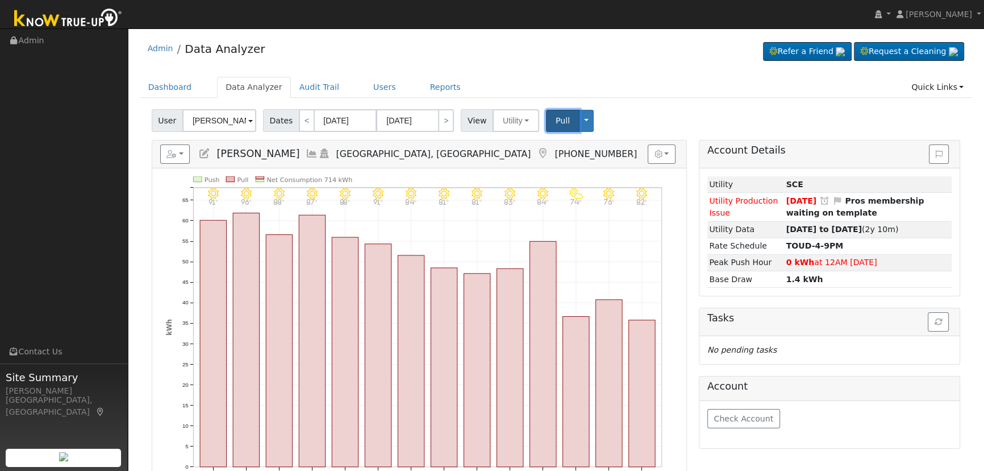
click at [559, 120] on button "Pull" at bounding box center [563, 121] width 34 height 22
click at [306, 153] on icon at bounding box center [312, 153] width 13 height 10
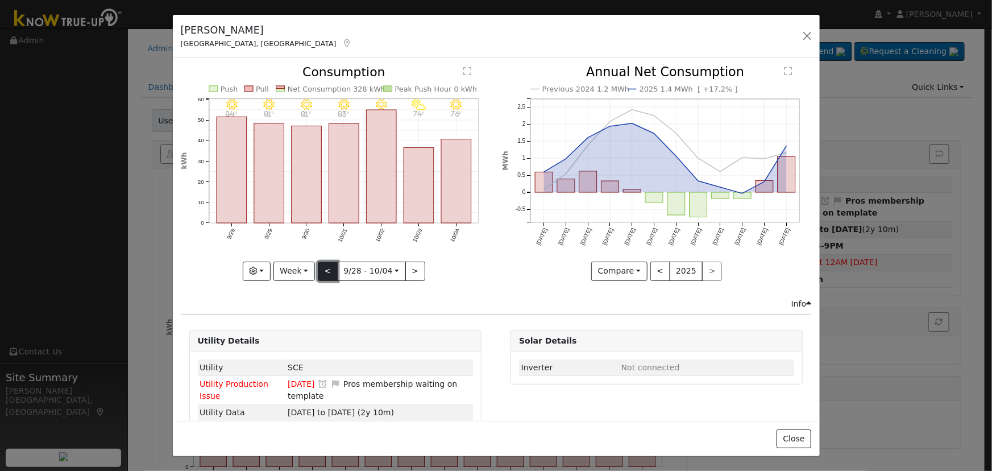
click at [331, 264] on button "<" at bounding box center [328, 270] width 20 height 19
click at [330, 273] on button "<" at bounding box center [330, 270] width 20 height 19
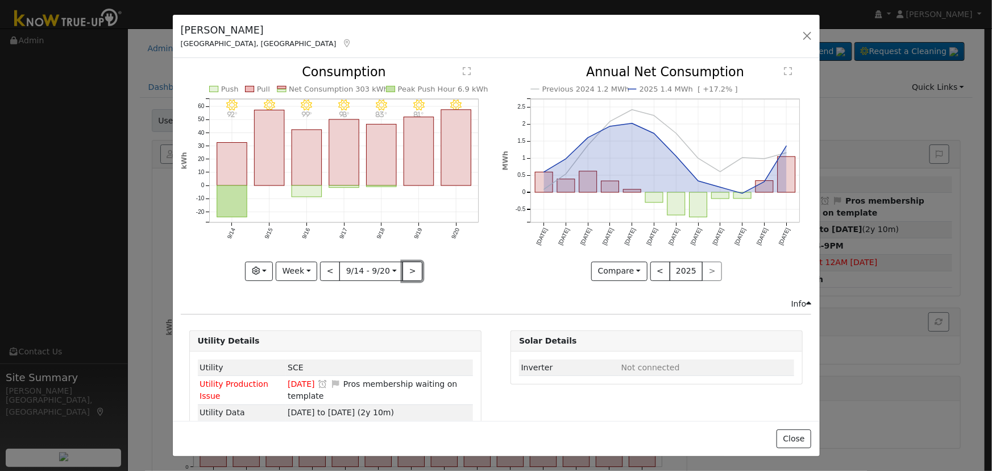
click at [409, 263] on button ">" at bounding box center [412, 270] width 20 height 19
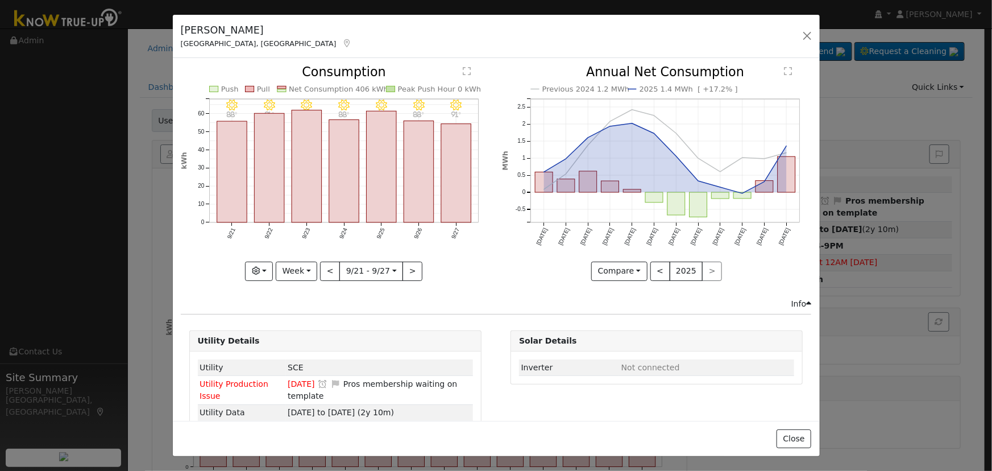
click at [409, 263] on div "9/27 - MostlyClear 91° 9/26 - MostlyClear 88° 9/25 - MostlyClear 87° 9/24 - Mos…" at bounding box center [335, 173] width 309 height 214
click at [409, 263] on button ">" at bounding box center [412, 270] width 20 height 19
click at [322, 261] on button "<" at bounding box center [328, 270] width 20 height 19
click at [322, 261] on button "<" at bounding box center [330, 270] width 20 height 19
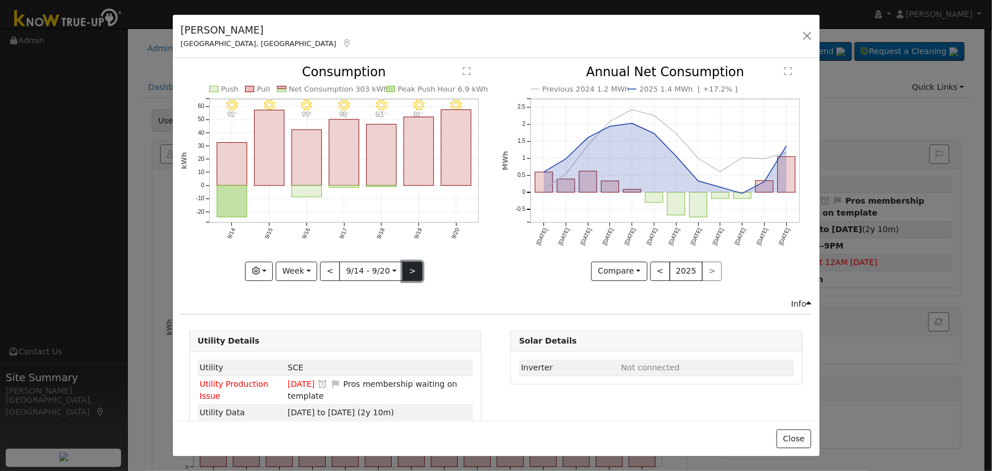
click at [402, 261] on button ">" at bounding box center [412, 270] width 20 height 19
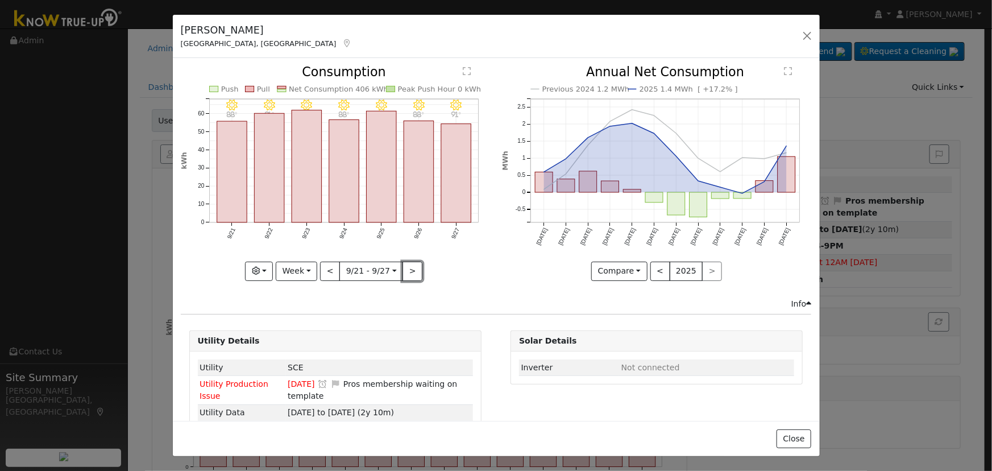
click at [402, 261] on button ">" at bounding box center [412, 270] width 20 height 19
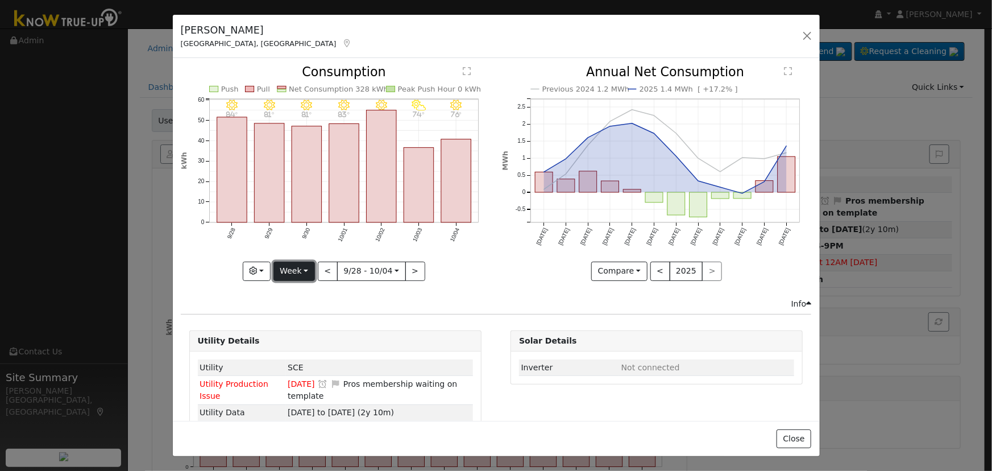
click at [308, 263] on button "Week" at bounding box center [293, 270] width 41 height 19
click at [313, 288] on link "Day" at bounding box center [313, 294] width 79 height 16
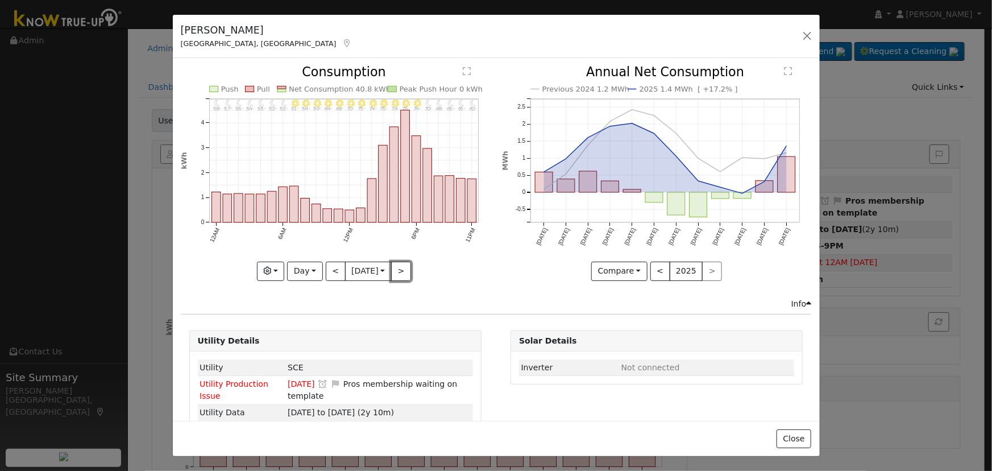
click at [392, 269] on button ">" at bounding box center [401, 270] width 20 height 19
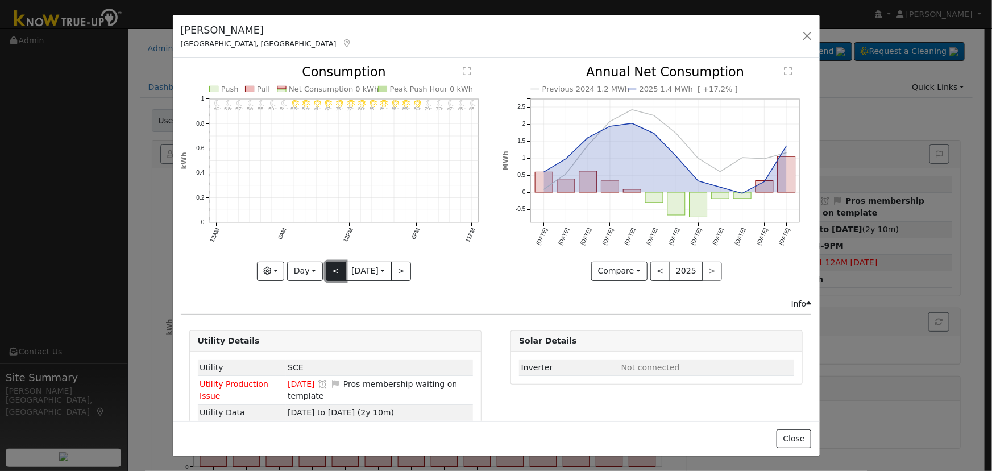
click at [330, 265] on button "<" at bounding box center [336, 270] width 20 height 19
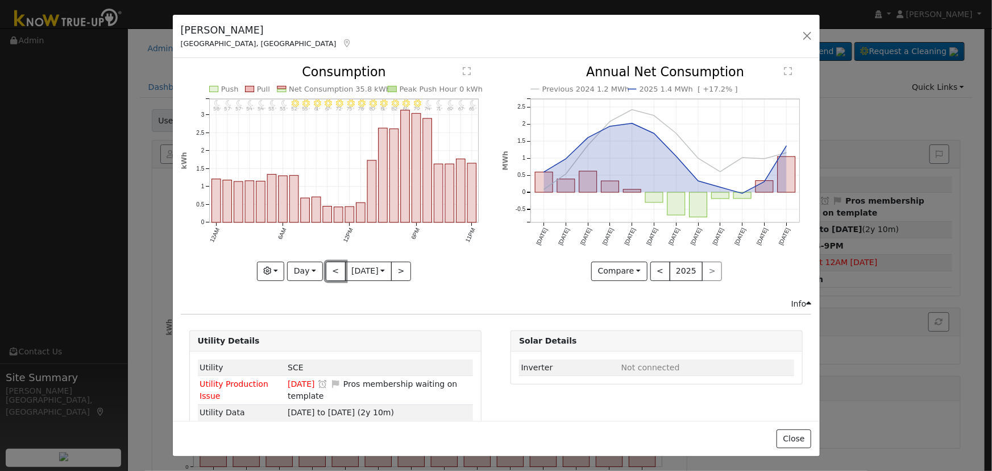
click at [328, 265] on button "<" at bounding box center [336, 270] width 20 height 19
click at [329, 261] on button "<" at bounding box center [336, 270] width 20 height 19
click at [332, 268] on button "<" at bounding box center [336, 270] width 20 height 19
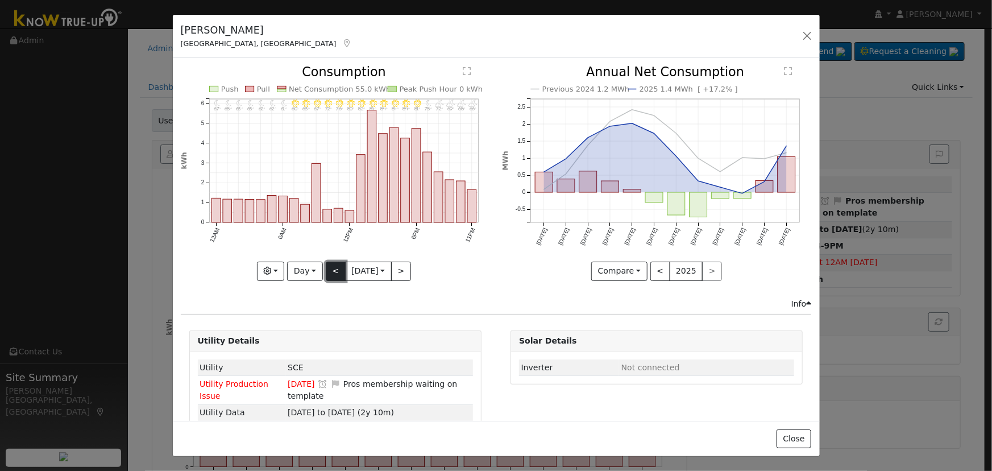
click at [332, 268] on button "<" at bounding box center [336, 270] width 20 height 19
click at [332, 269] on button "<" at bounding box center [336, 270] width 20 height 19
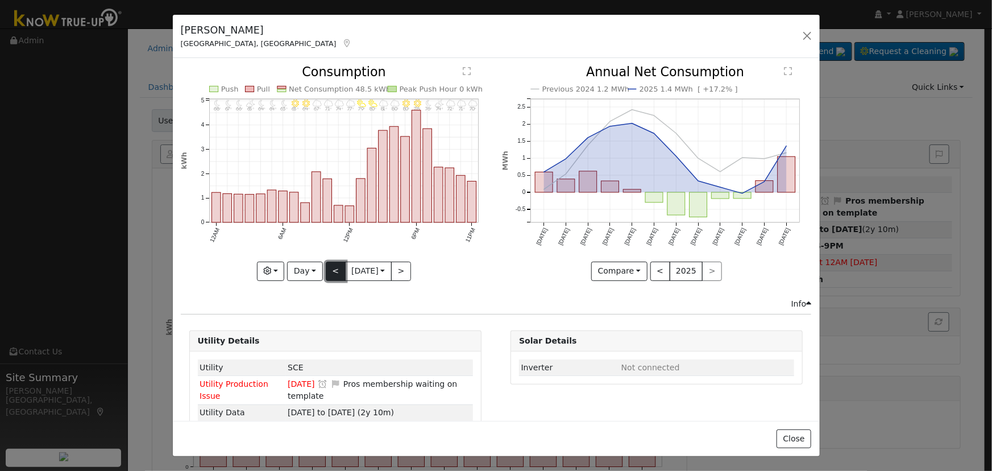
click at [327, 269] on button "<" at bounding box center [336, 270] width 20 height 19
click at [326, 268] on button "<" at bounding box center [336, 270] width 20 height 19
click at [326, 266] on button "<" at bounding box center [336, 270] width 20 height 19
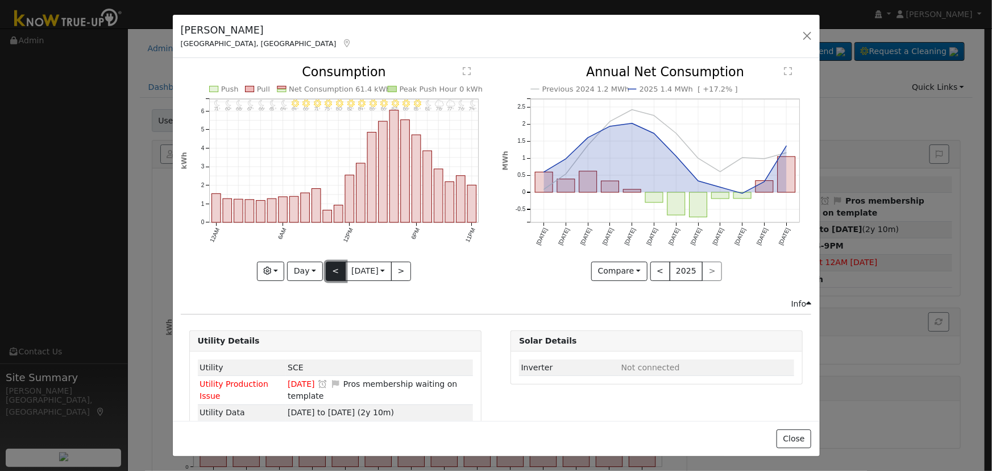
click at [326, 266] on button "<" at bounding box center [336, 270] width 20 height 19
click at [334, 267] on button "<" at bounding box center [336, 270] width 20 height 19
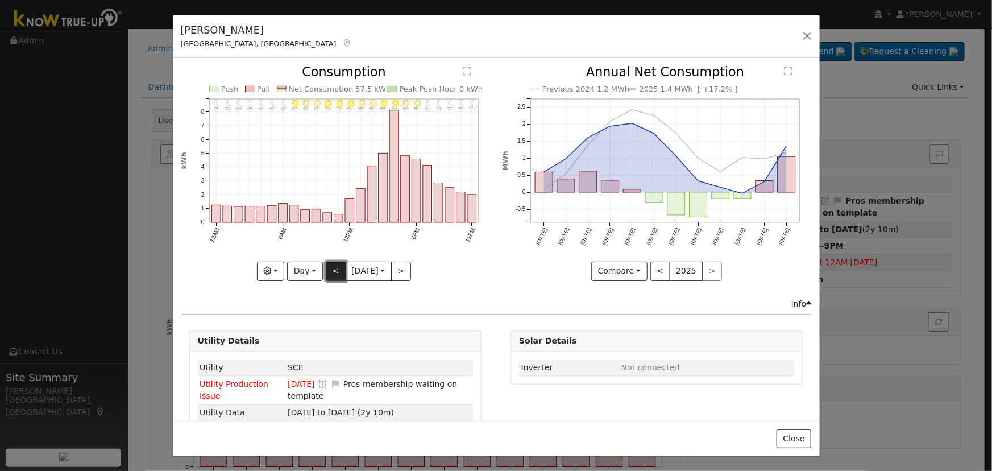
click at [330, 268] on button "<" at bounding box center [336, 270] width 20 height 19
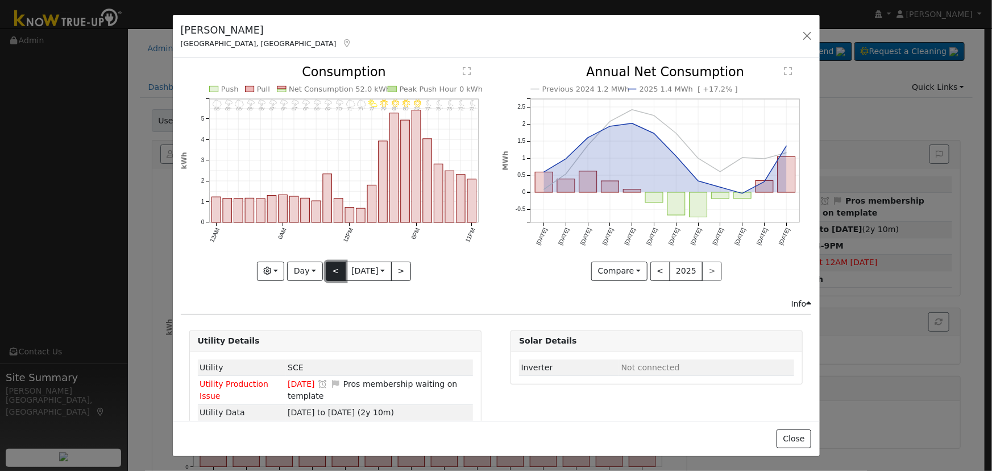
click at [330, 268] on button "<" at bounding box center [336, 270] width 20 height 19
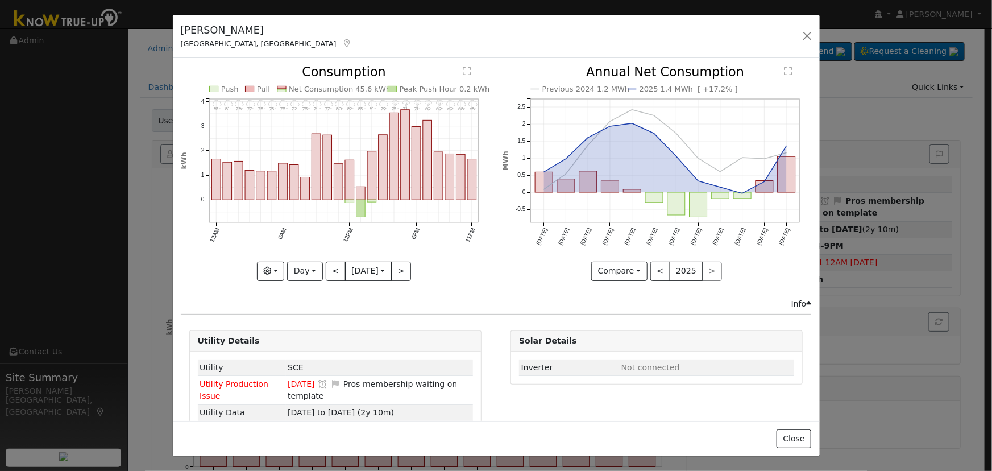
click at [330, 268] on div "11PM - Cloudy 68° 10PM - Cloudy 68° 9PM - Cloudy 69° 8PM - Thunderstorms 69° 7P…" at bounding box center [335, 173] width 309 height 214
click at [399, 265] on button ">" at bounding box center [401, 270] width 20 height 19
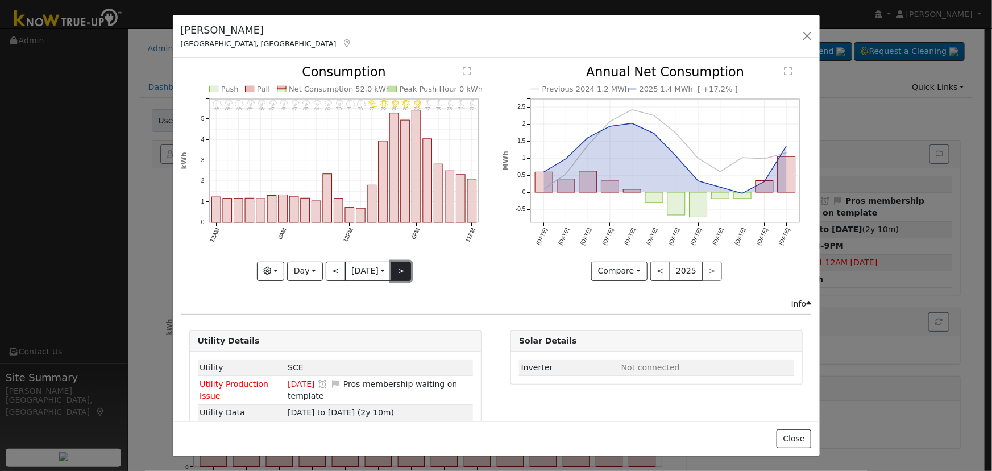
click at [399, 267] on button ">" at bounding box center [401, 270] width 20 height 19
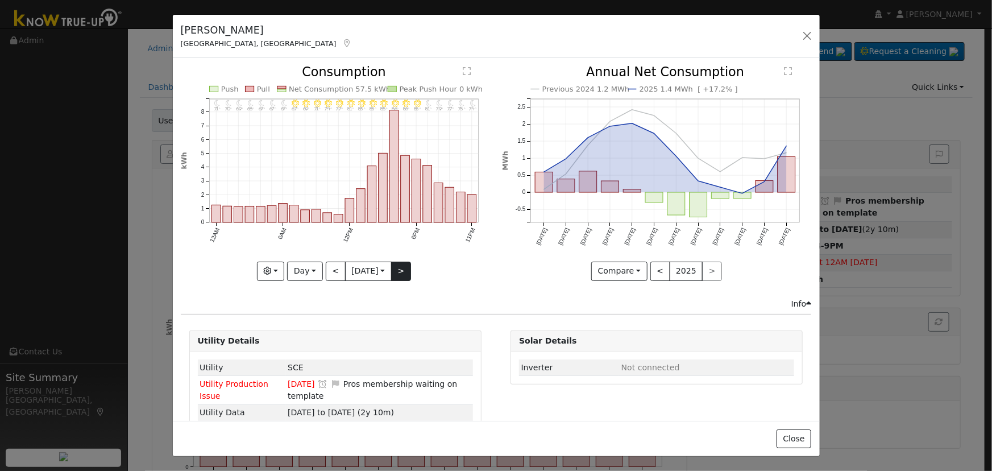
click at [399, 267] on div "11PM - Clear 74° 10PM - Clear 75° 9PM - Clear 77° 8PM - Clear 79° 7PM - Clear 8…" at bounding box center [335, 173] width 309 height 214
click at [399, 267] on button ">" at bounding box center [401, 270] width 20 height 19
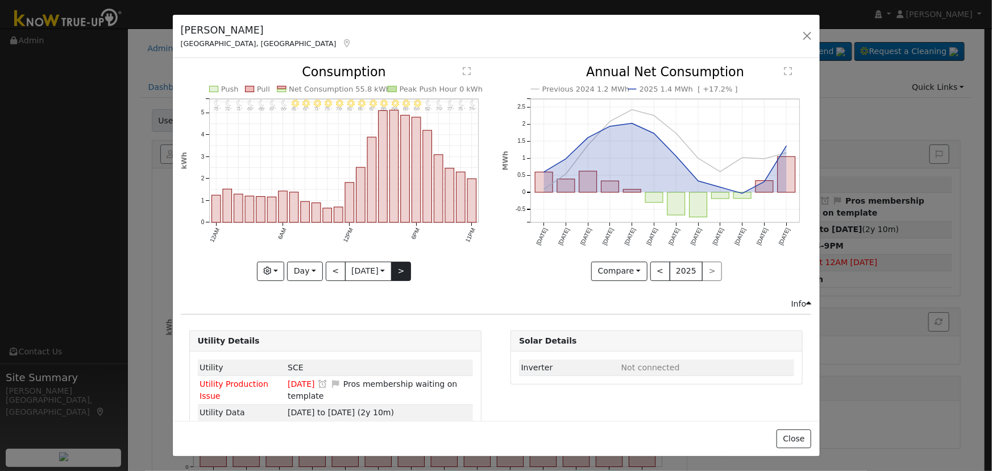
click at [399, 267] on div at bounding box center [335, 173] width 309 height 214
click at [398, 267] on button ">" at bounding box center [401, 270] width 20 height 19
click at [398, 267] on div "11PM - MostlyClear 73° 10PM - MostlyClear 74° 9PM - Clear 76° 8PM - MostlyClear…" at bounding box center [335, 173] width 309 height 214
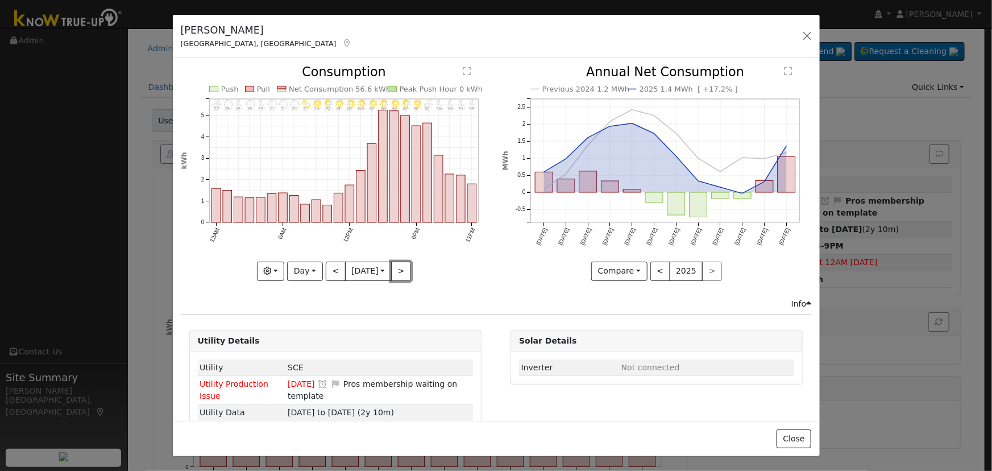
click at [398, 267] on button ">" at bounding box center [401, 270] width 20 height 19
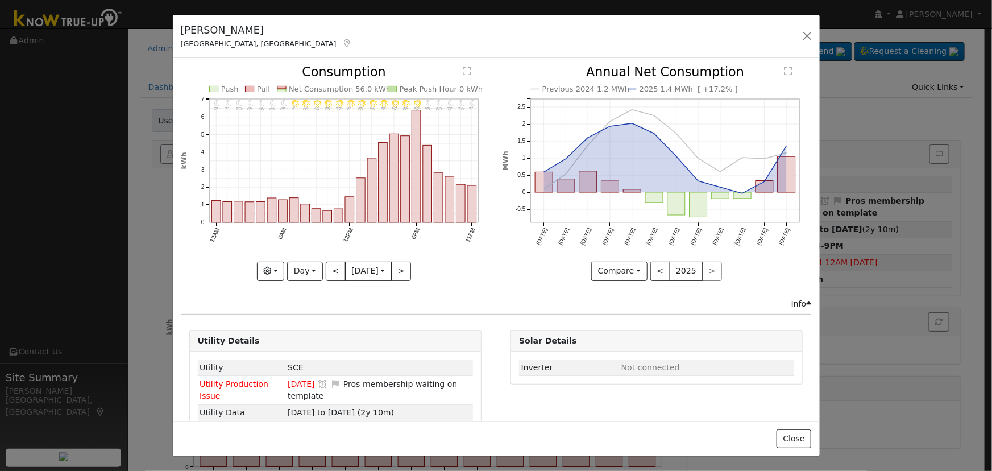
click at [398, 267] on div "11PM - Clear 74° 10PM - Clear 76° 9PM - Clear 77° 8PM - Clear 80° 7PM - Clear 8…" at bounding box center [335, 173] width 309 height 214
click at [398, 267] on button ">" at bounding box center [401, 270] width 20 height 19
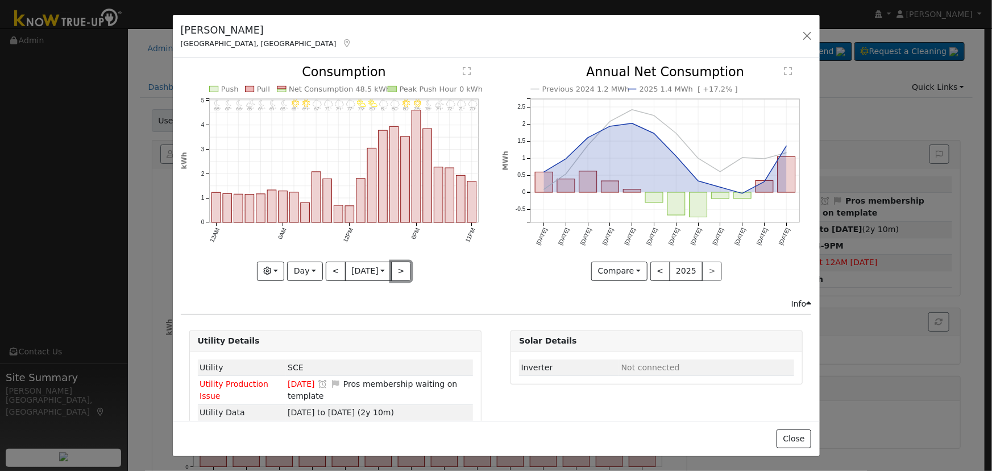
click at [398, 267] on button ">" at bounding box center [401, 270] width 20 height 19
type input "[DATE]"
click at [802, 39] on button "button" at bounding box center [807, 36] width 16 height 16
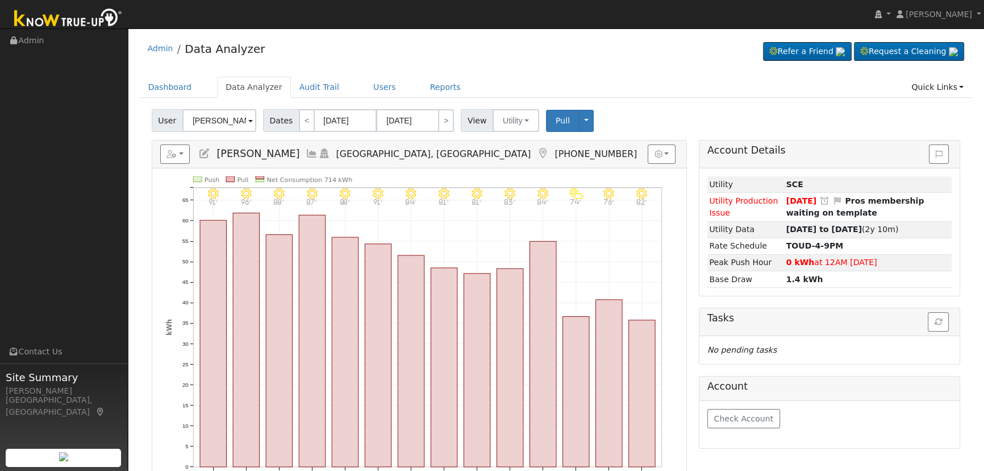
click at [203, 153] on icon at bounding box center [204, 153] width 13 height 10
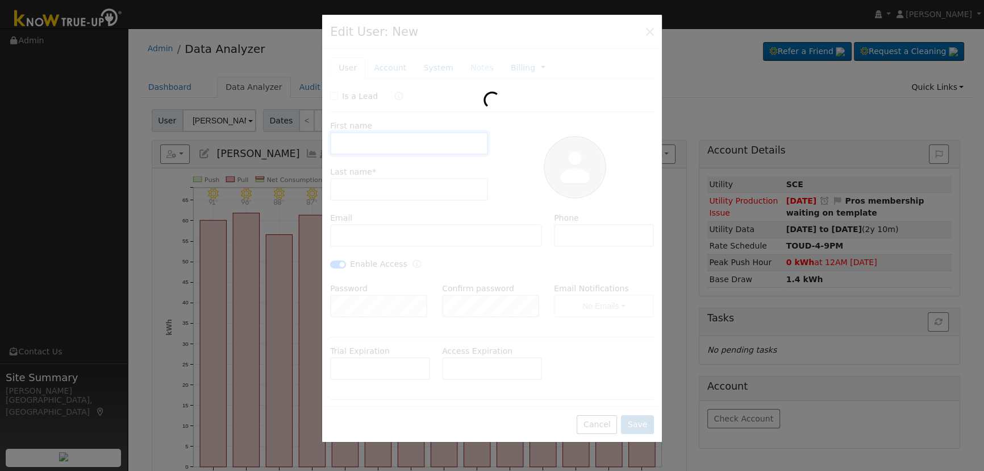
type input "Ozzie"
type input "Martin"
type input "[EMAIL_ADDRESS][DOMAIN_NAME]"
type input "559-280-1147"
checkbox input "true"
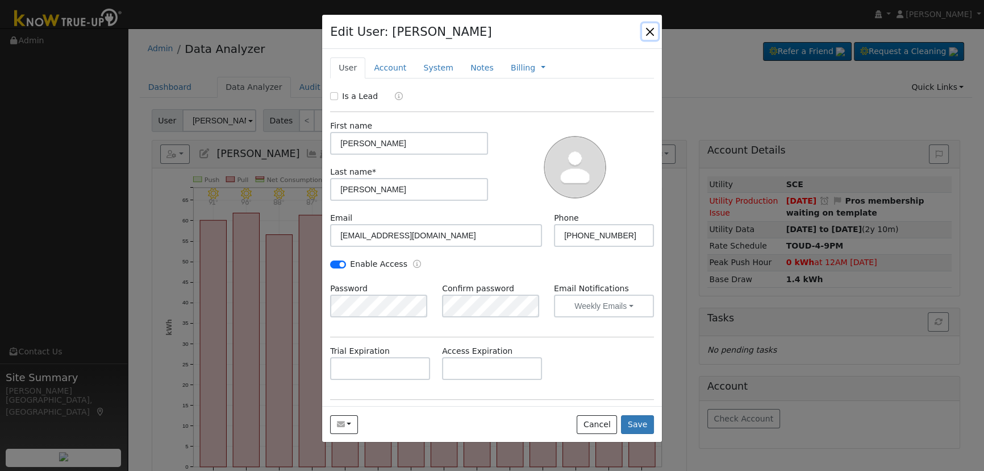
click at [652, 25] on button "button" at bounding box center [650, 31] width 16 height 16
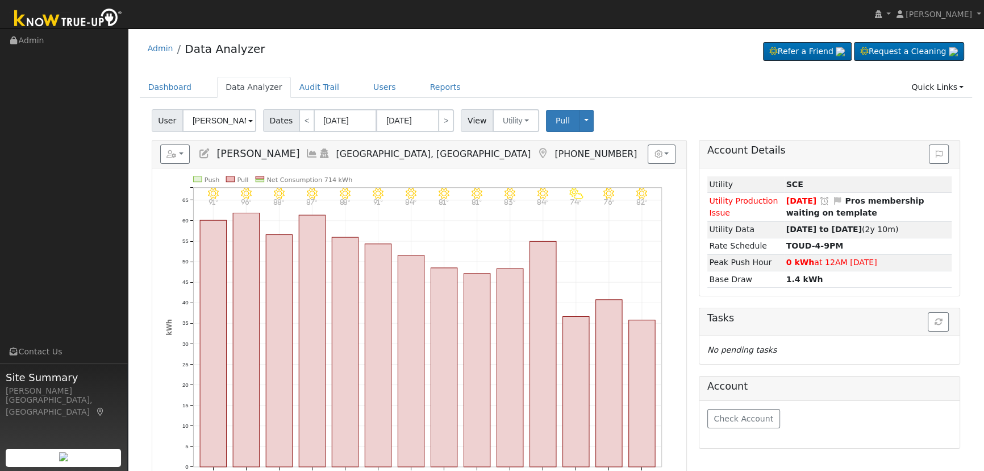
click at [306, 152] on icon at bounding box center [312, 153] width 13 height 10
